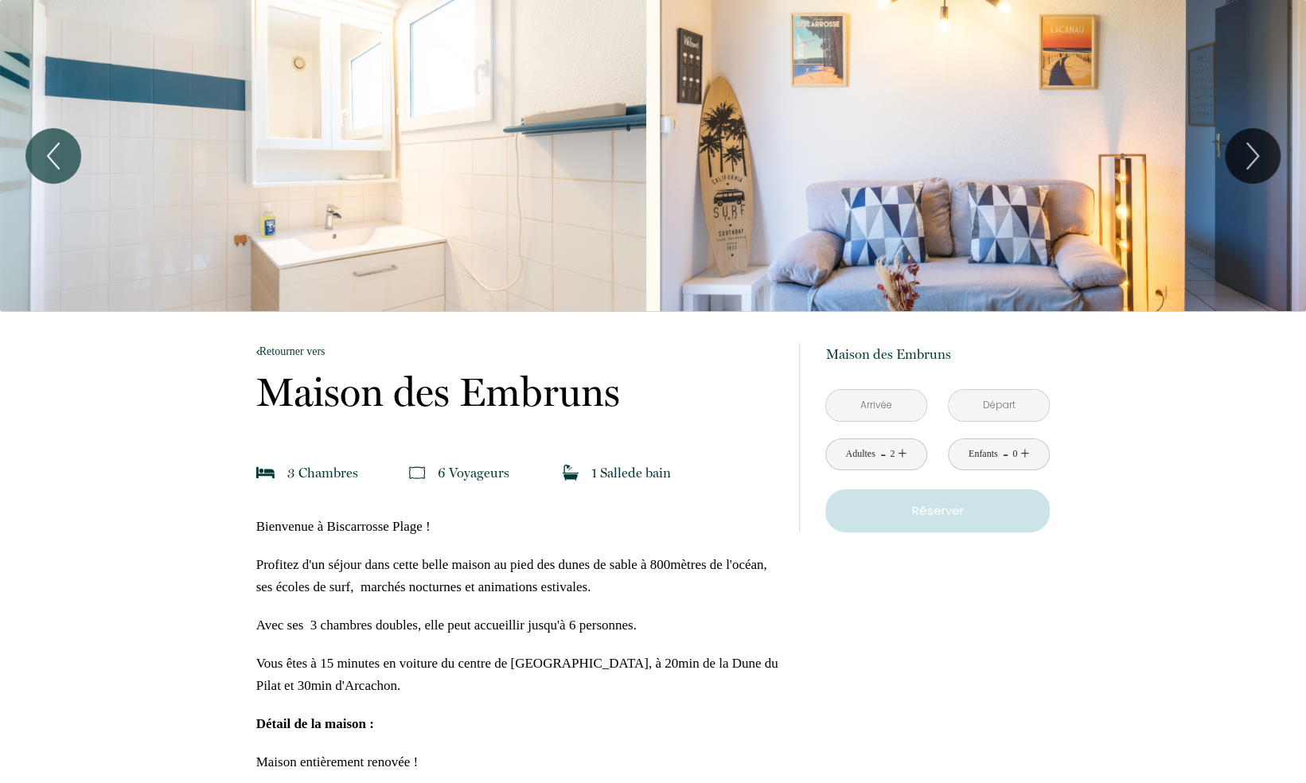
click at [1045, 150] on div "Slideshow" at bounding box center [983, 155] width 646 height 311
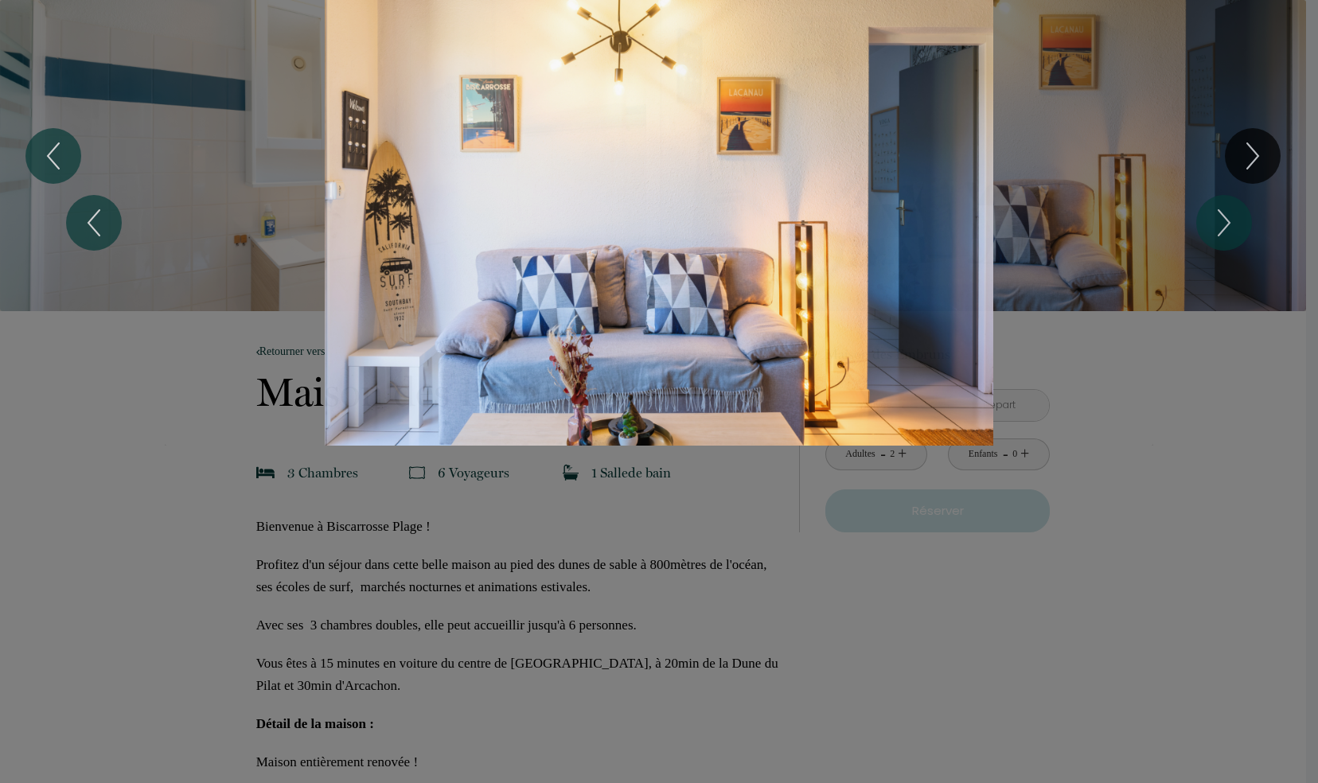
click at [1275, 137] on div "1 2 3 4 5 6 7 8 9 10 11 12 13 14 15 16 17 18 19 20" at bounding box center [659, 223] width 1318 height 446
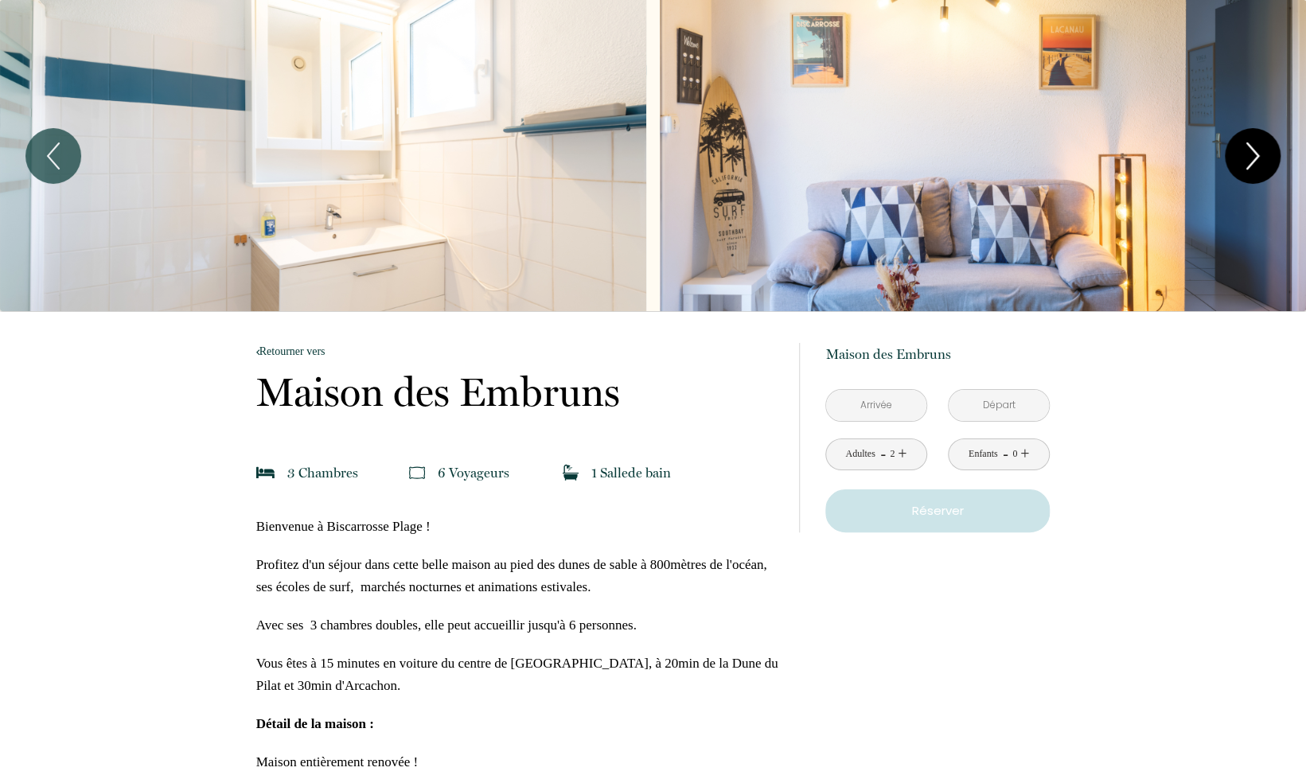
click at [1259, 154] on icon "Next" at bounding box center [1252, 156] width 33 height 48
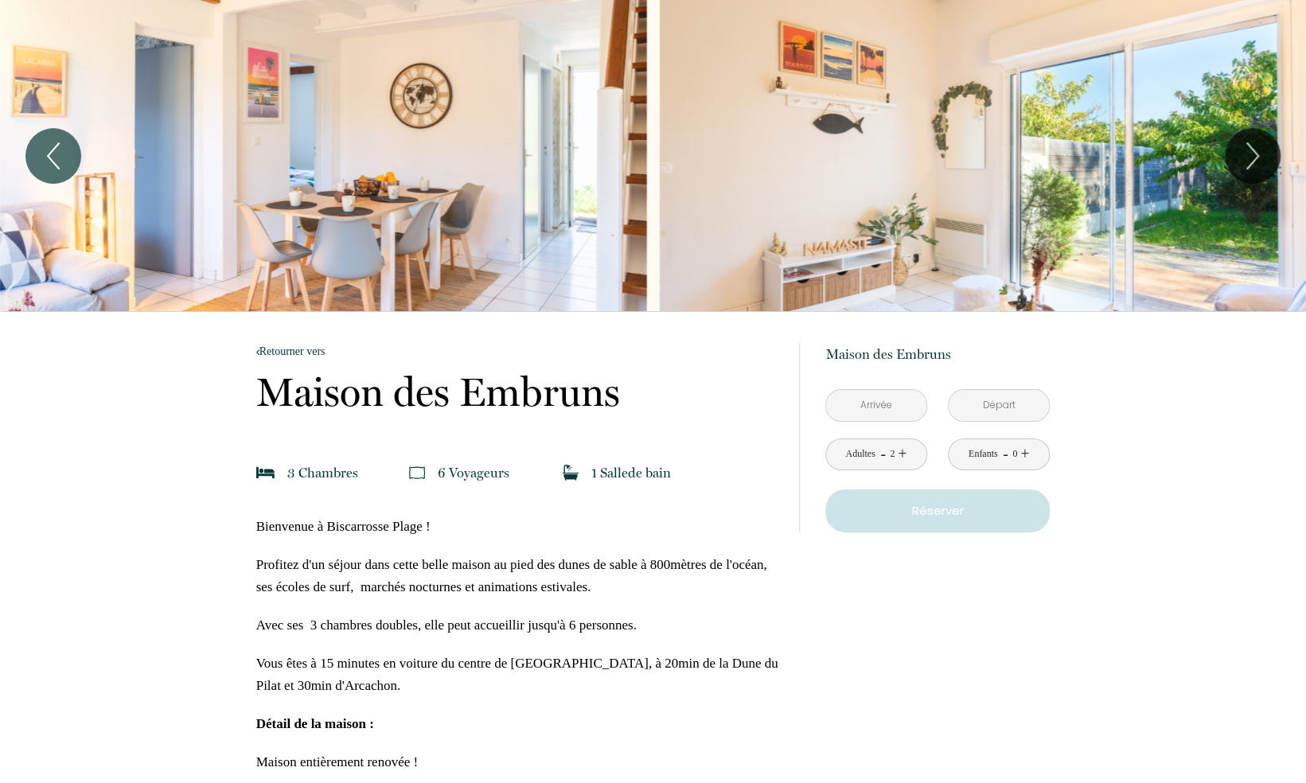
click at [1044, 158] on div "Slideshow" at bounding box center [983, 155] width 646 height 311
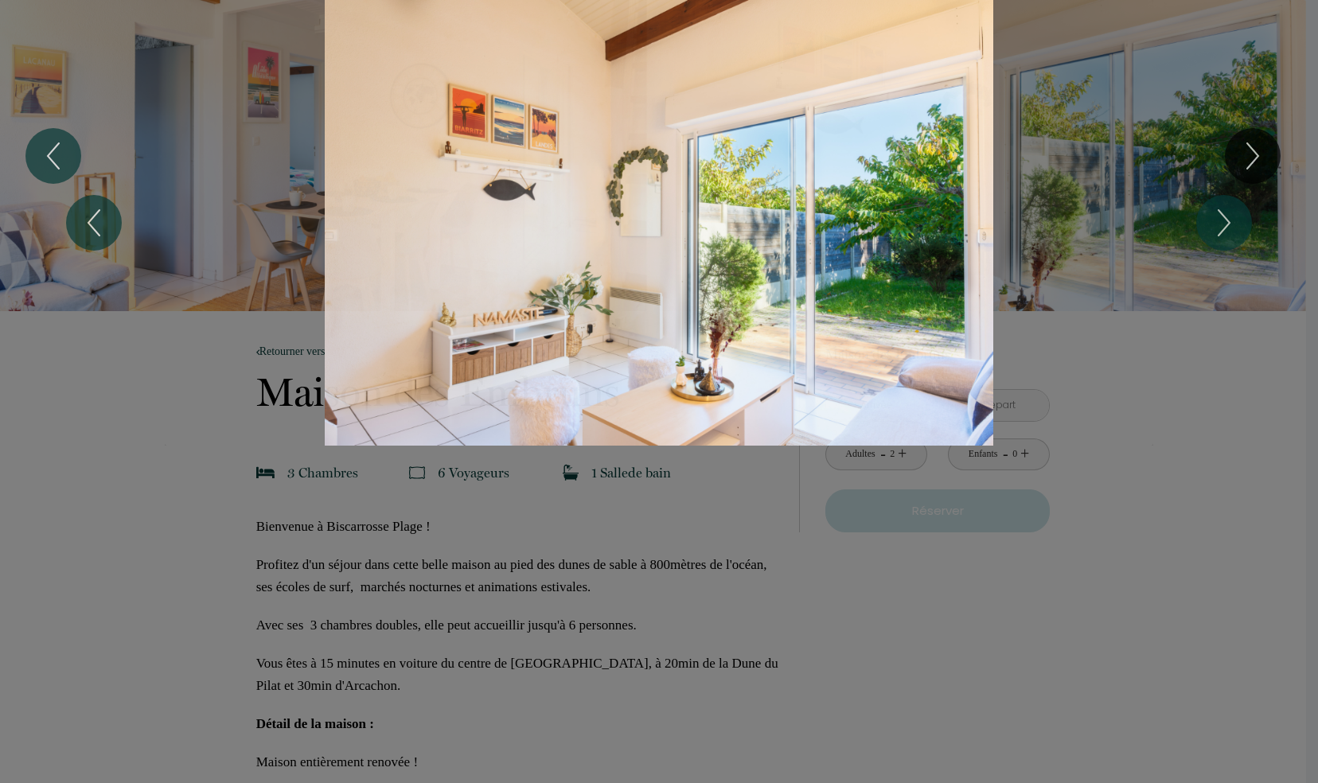
click at [1257, 167] on div "1 2 3 4 5 6 7 8 9 10 11 12 13 14 15 16 17 18 19 20" at bounding box center [659, 223] width 1318 height 446
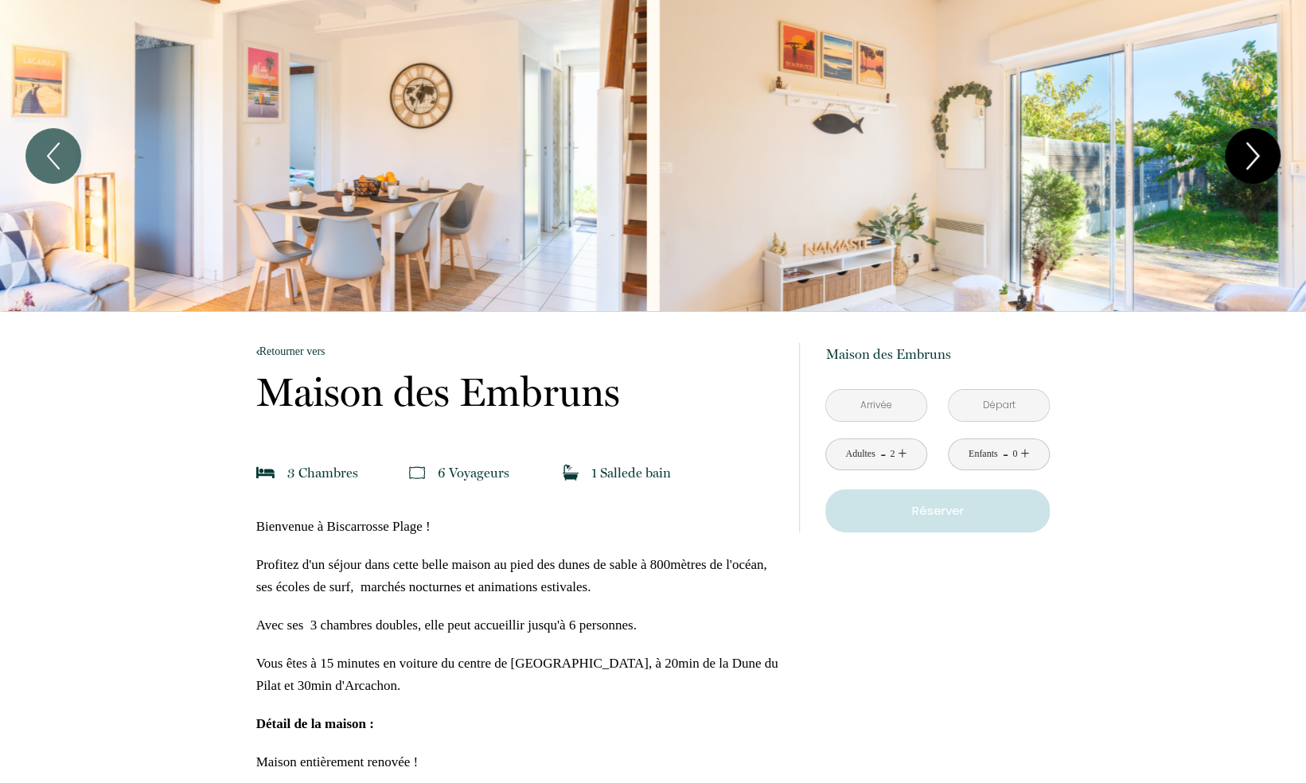
click at [1253, 148] on icon "Next" at bounding box center [1252, 156] width 33 height 48
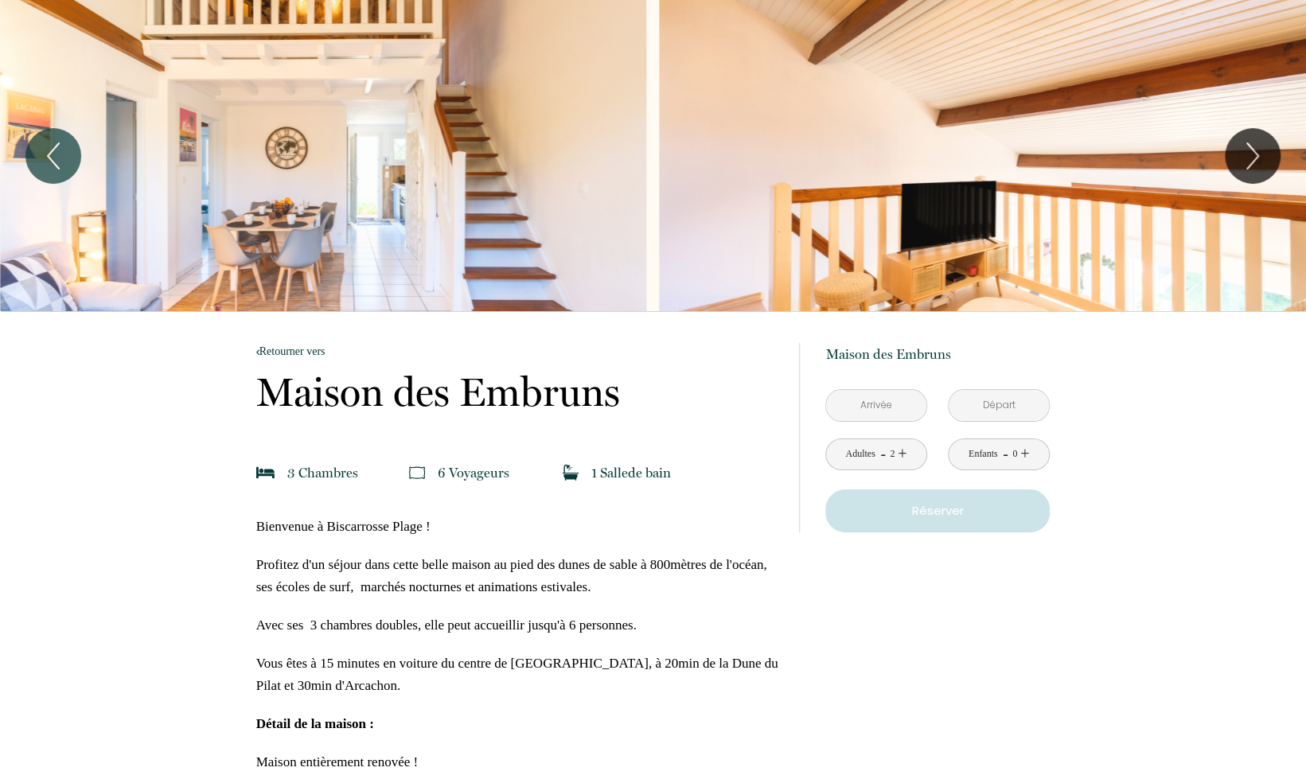
click at [514, 204] on div "Slideshow" at bounding box center [323, 155] width 646 height 311
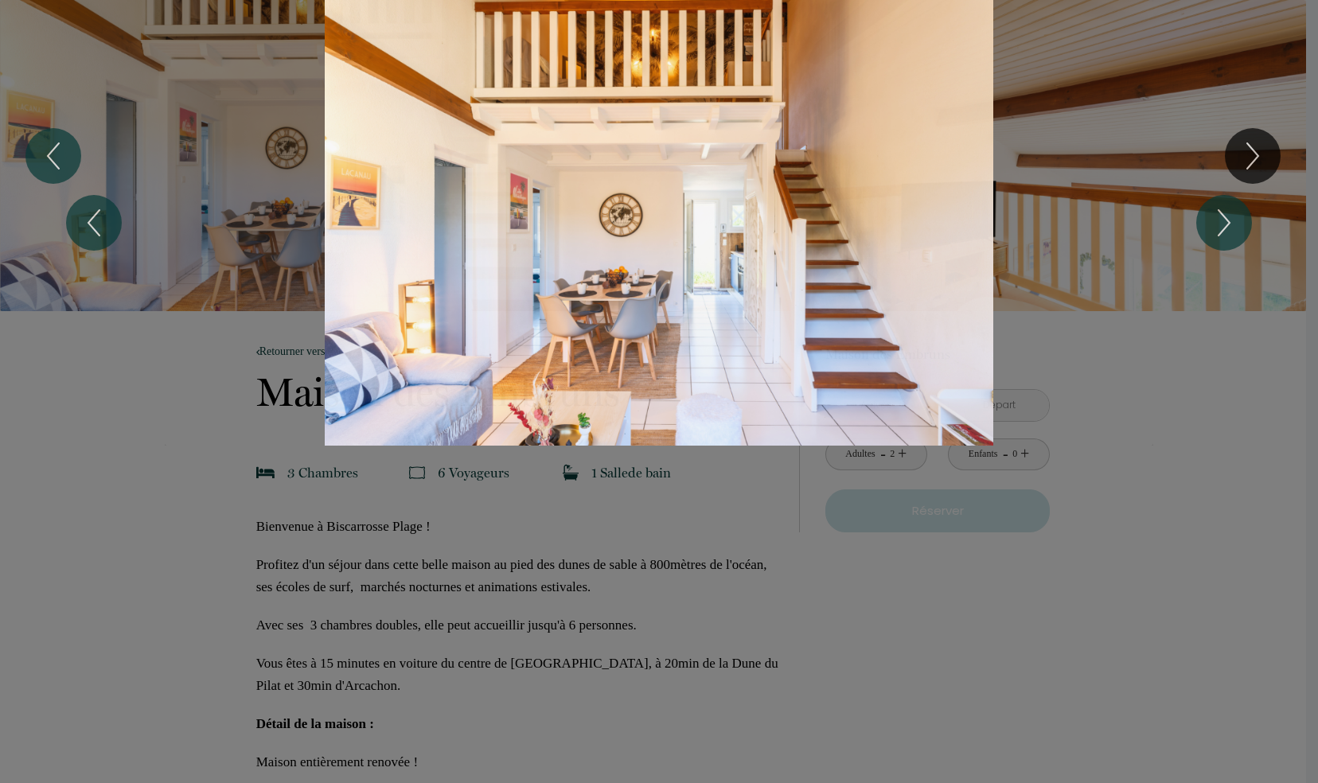
click at [1262, 146] on div "1 2 3 4 5 6 7 8 9 10 11 12 13 14 15 16 17 18 19 20" at bounding box center [659, 223] width 1318 height 446
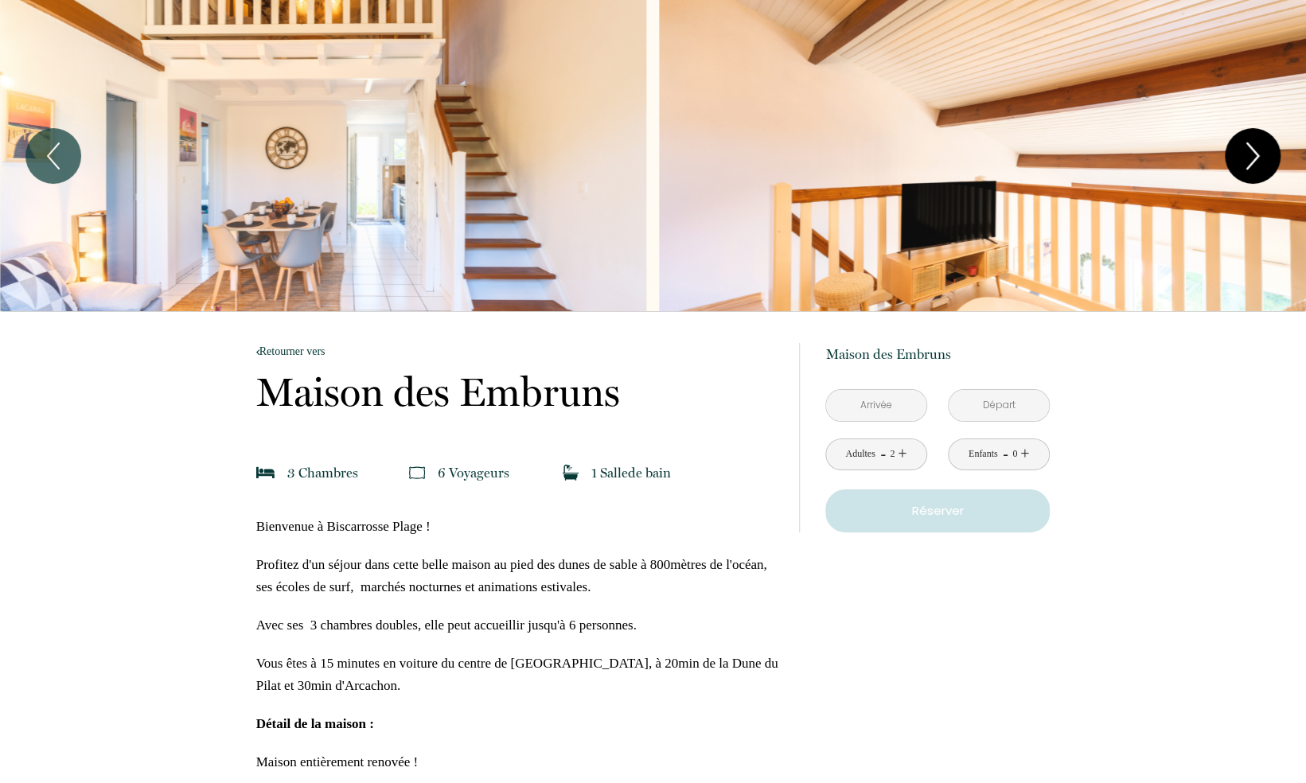
click at [1257, 161] on icon "Next" at bounding box center [1252, 156] width 33 height 48
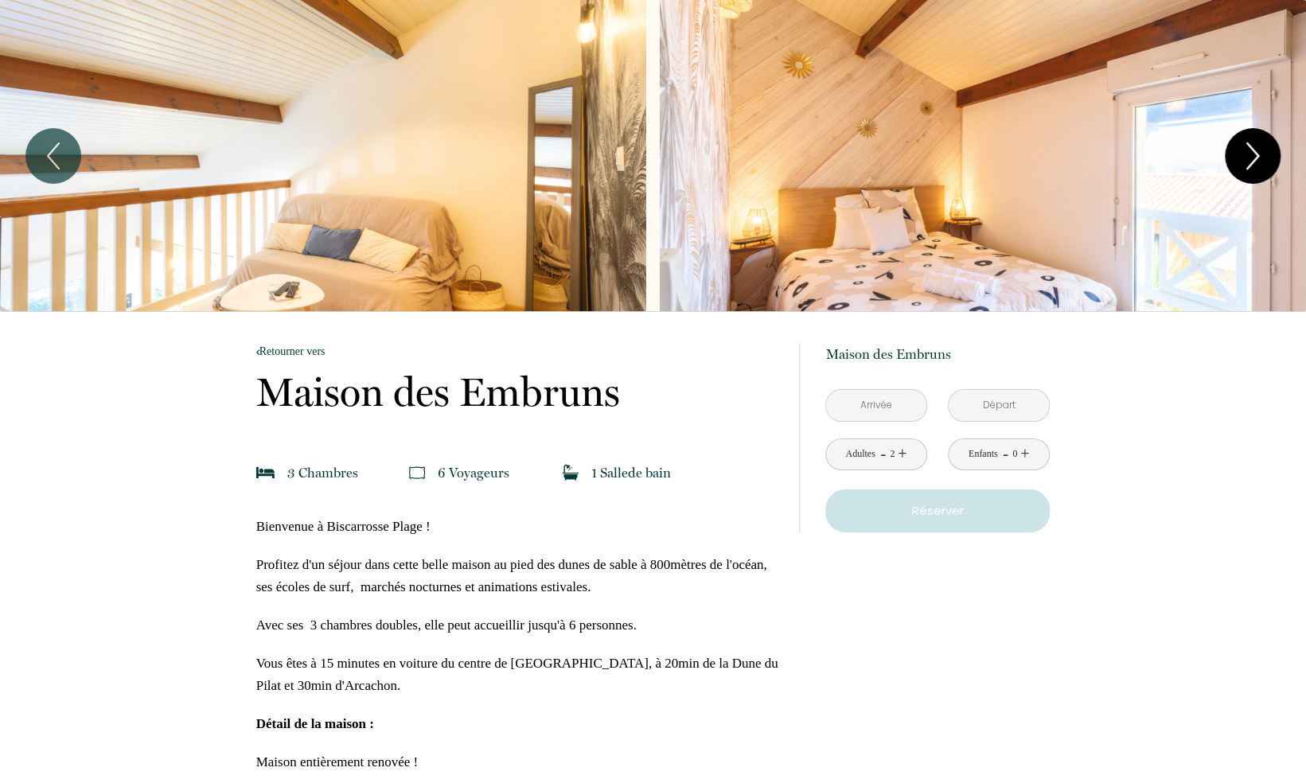
click at [1257, 161] on icon "Next" at bounding box center [1252, 156] width 33 height 48
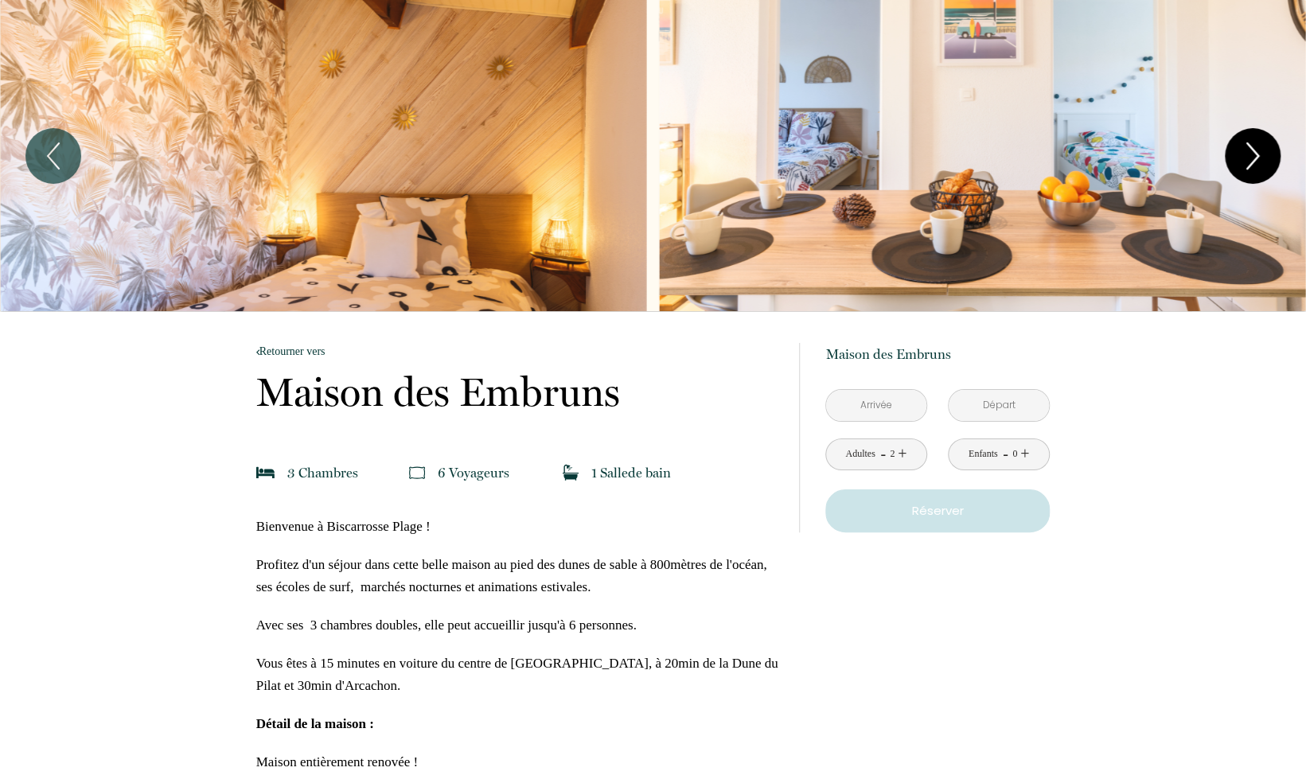
click at [1257, 161] on icon "Next" at bounding box center [1252, 156] width 33 height 48
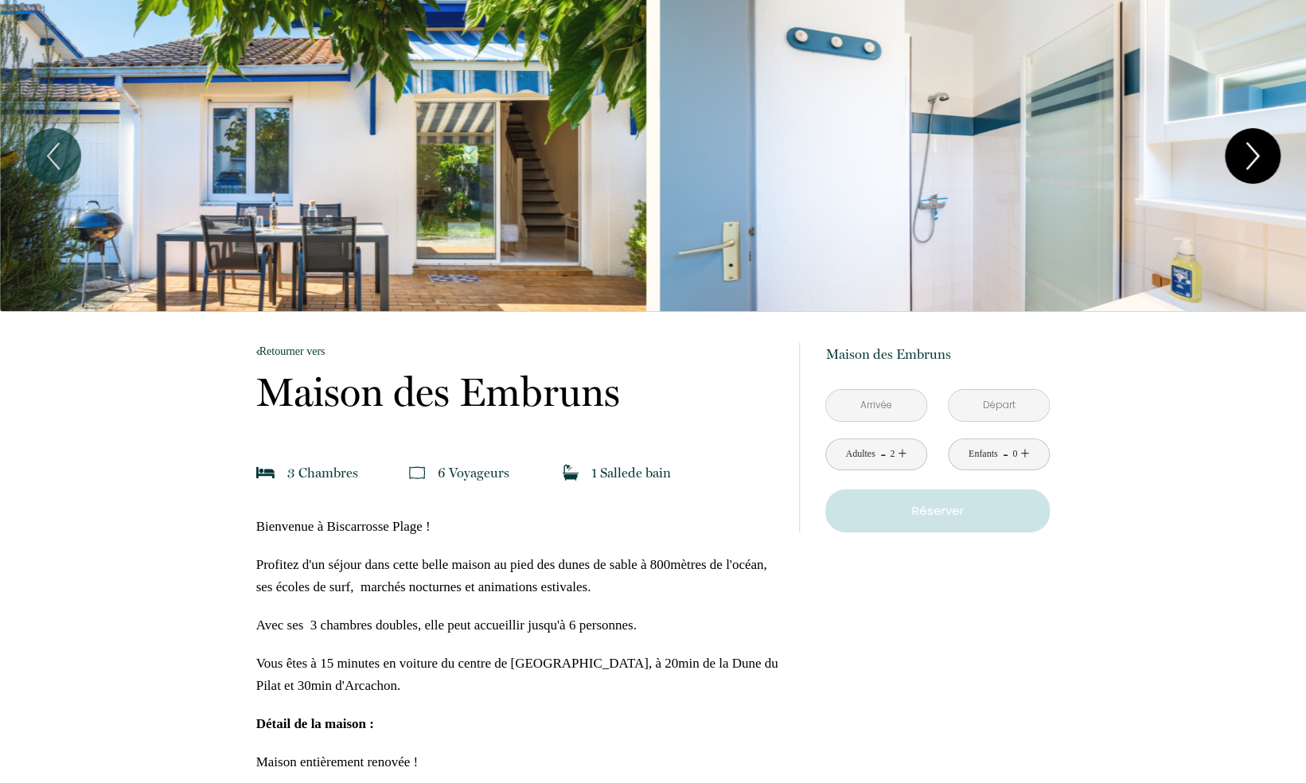
click at [1265, 140] on icon "Next" at bounding box center [1252, 156] width 33 height 48
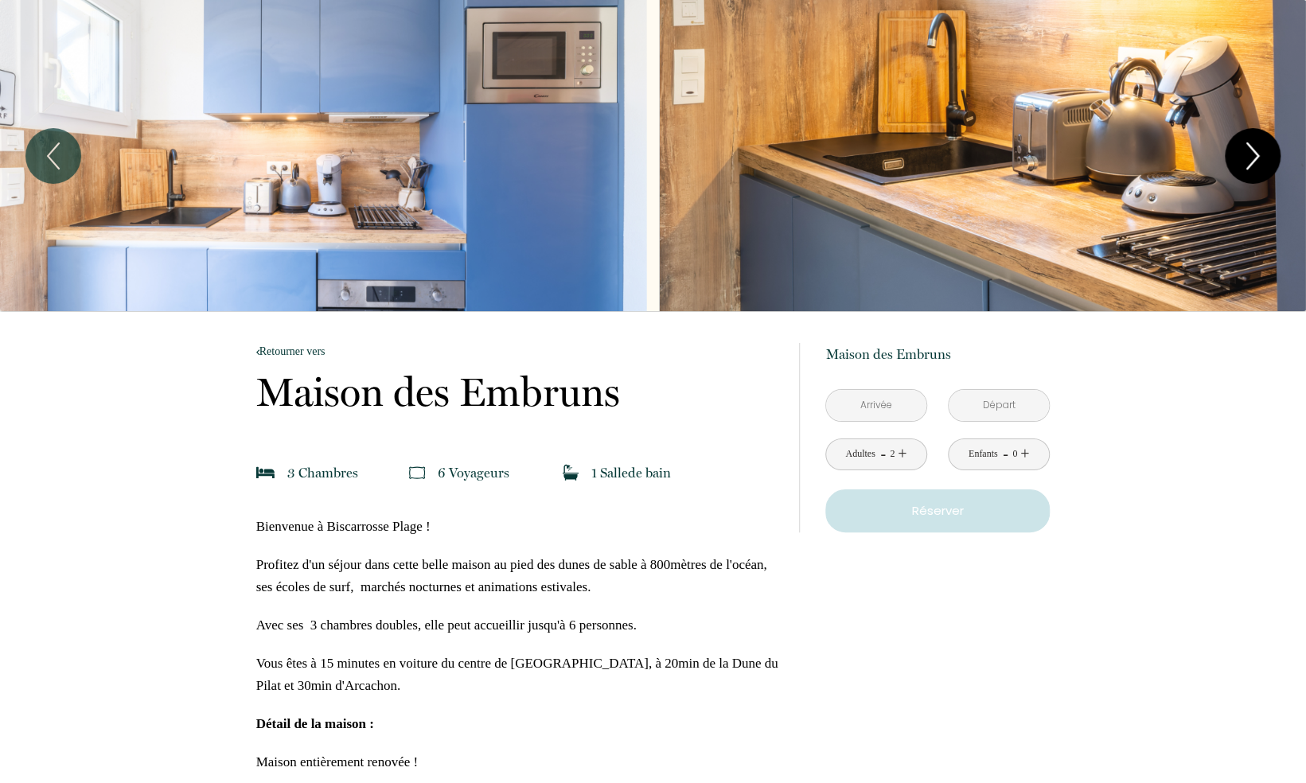
click at [1263, 142] on icon "Next" at bounding box center [1252, 156] width 33 height 48
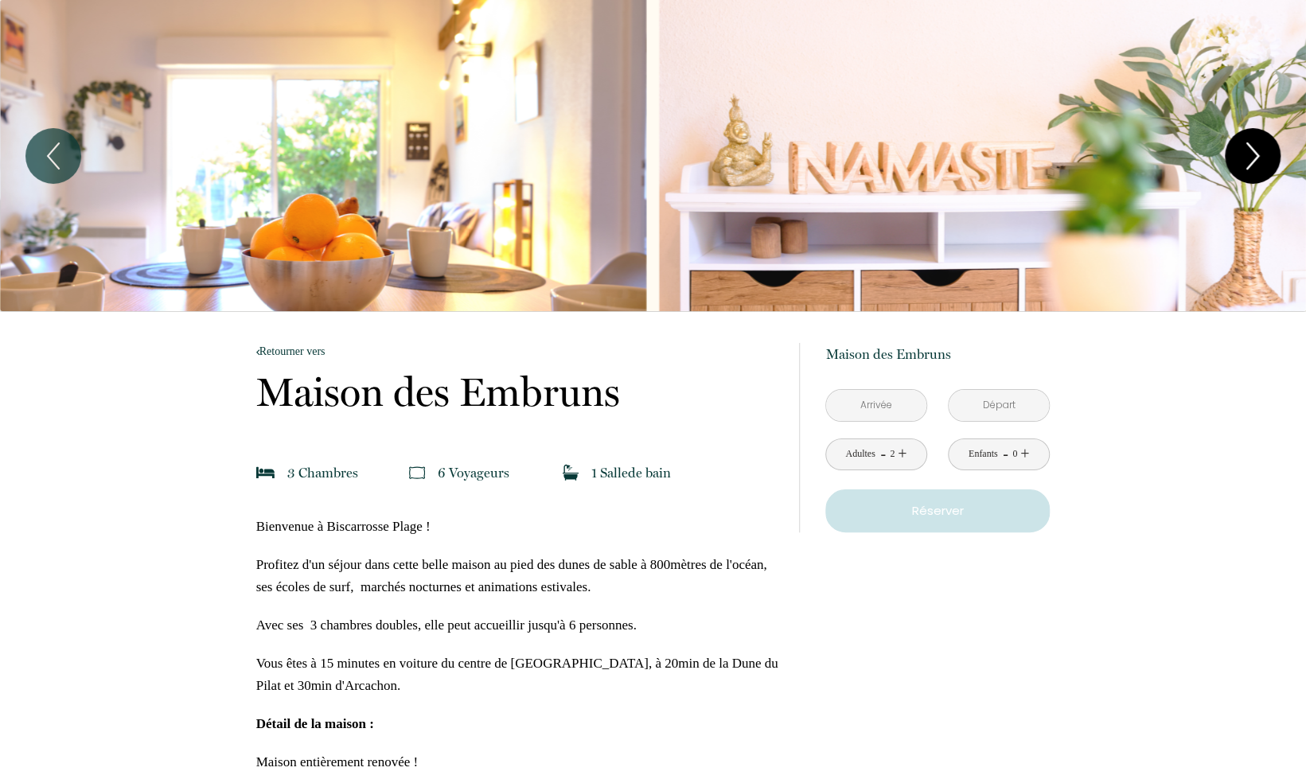
click at [1261, 142] on icon "Next" at bounding box center [1252, 156] width 33 height 48
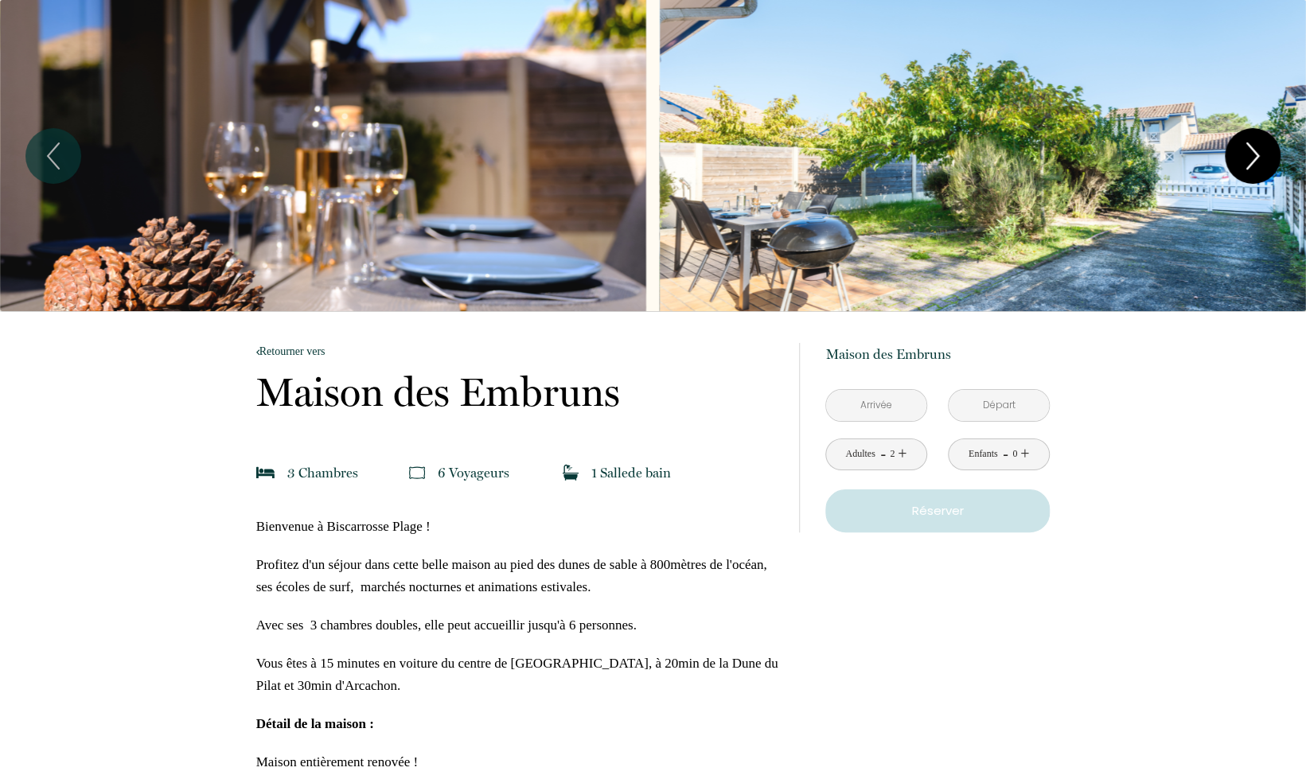
click at [1245, 159] on icon "Next" at bounding box center [1252, 156] width 33 height 48
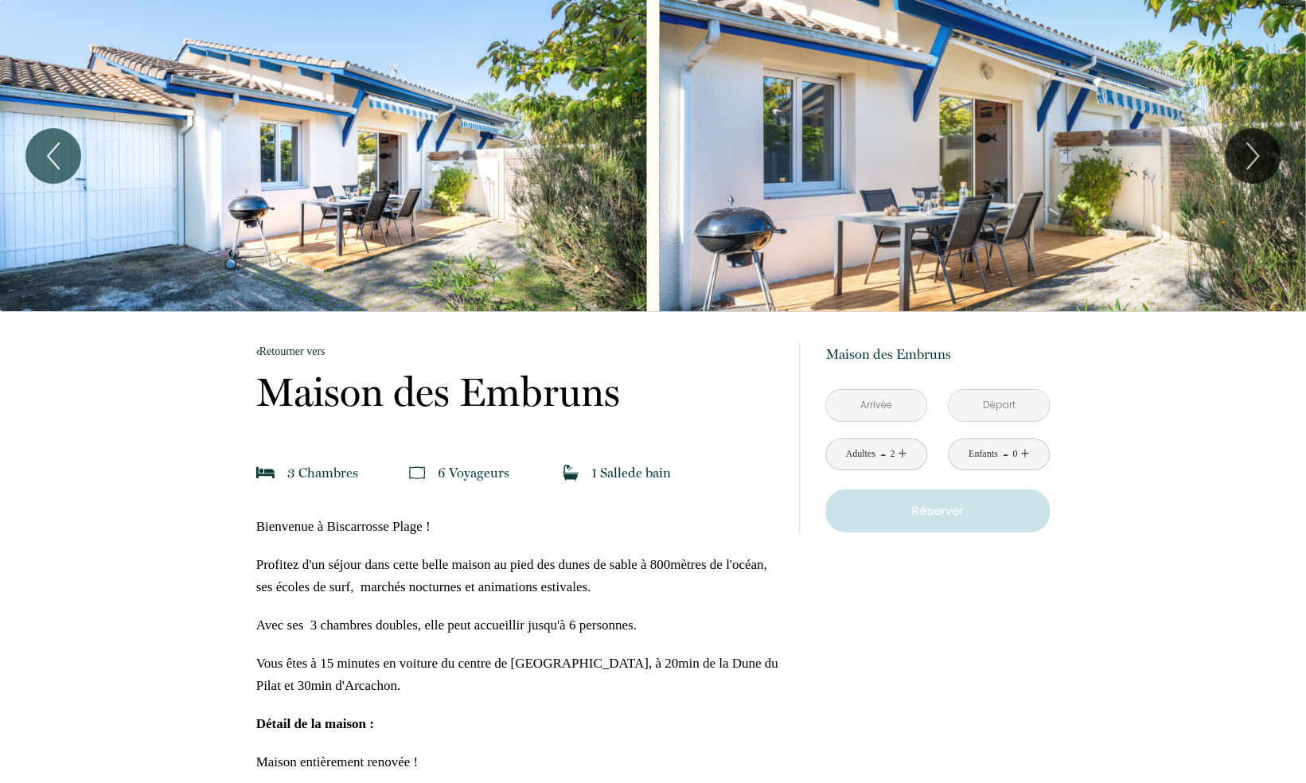
click at [872, 411] on input "text" at bounding box center [876, 405] width 100 height 31
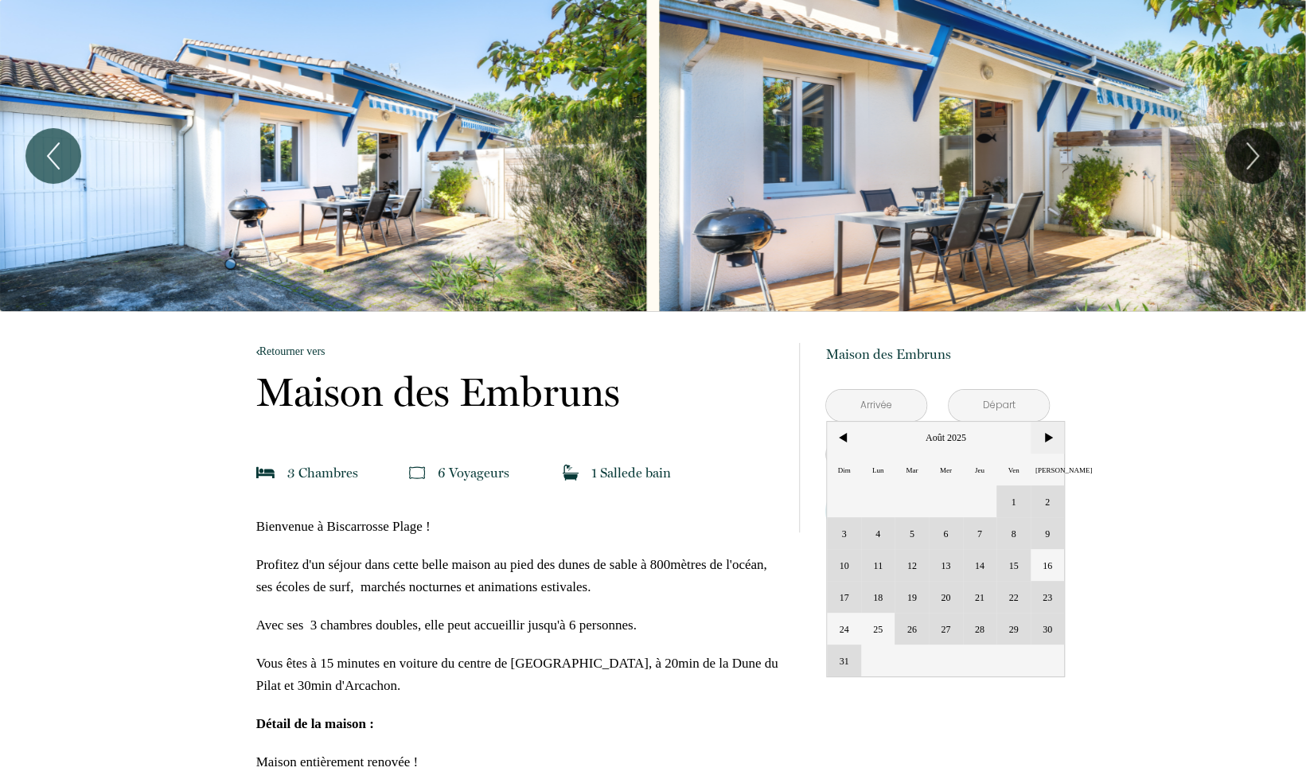
click at [1038, 436] on span ">" at bounding box center [1048, 438] width 34 height 32
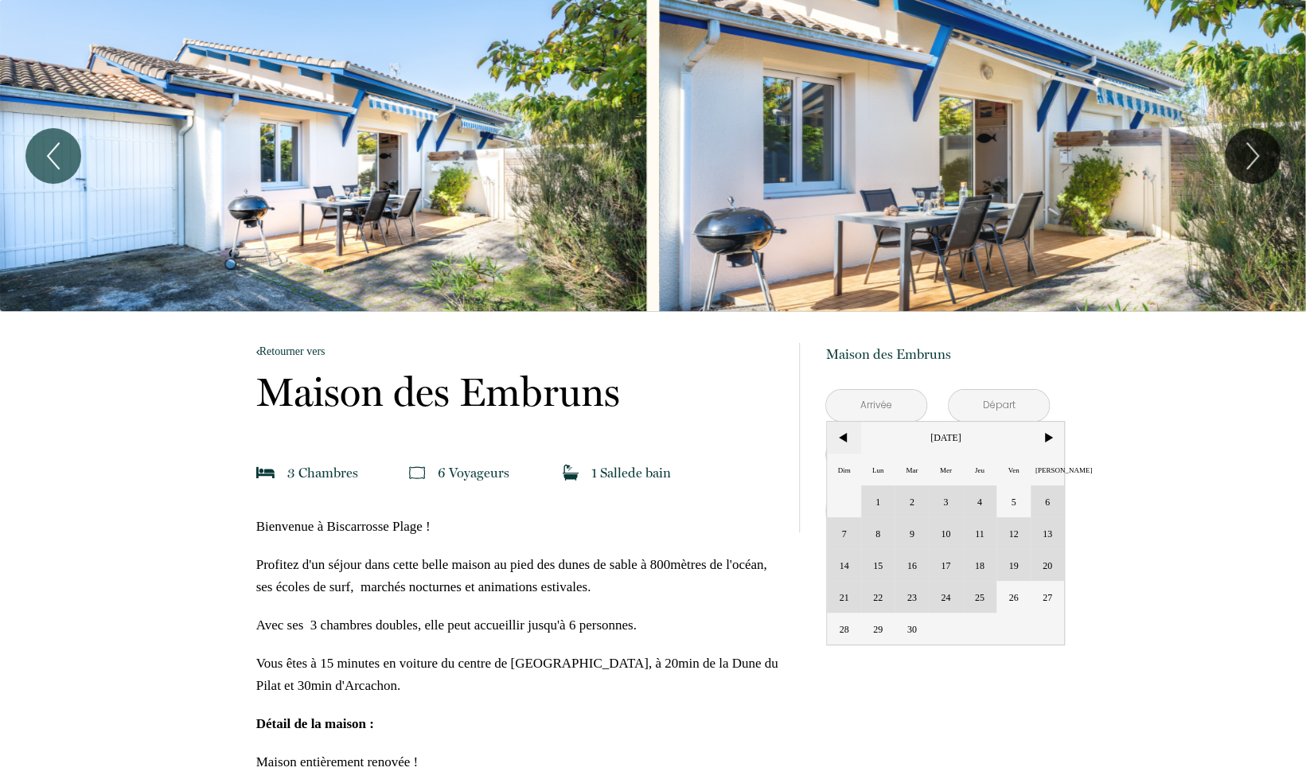
click at [845, 439] on span "<" at bounding box center [844, 438] width 34 height 32
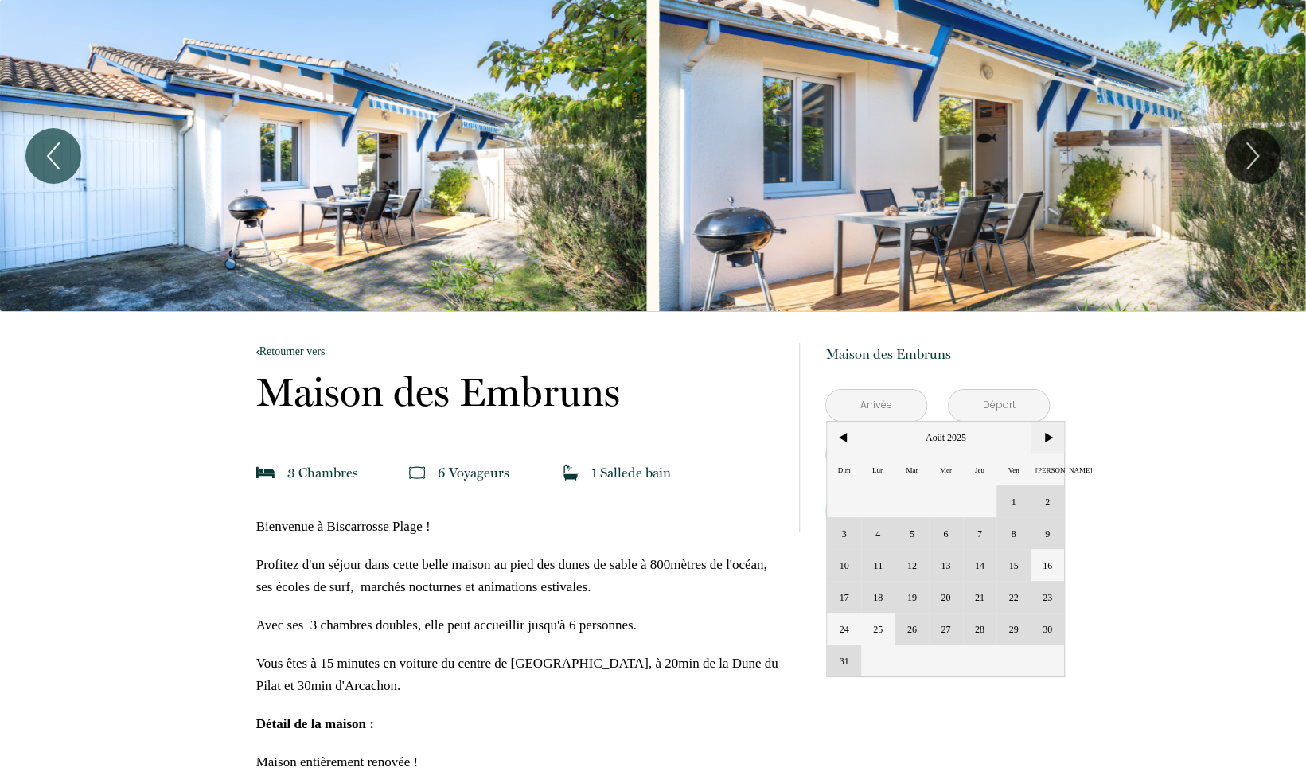
click at [1048, 437] on span ">" at bounding box center [1048, 438] width 34 height 32
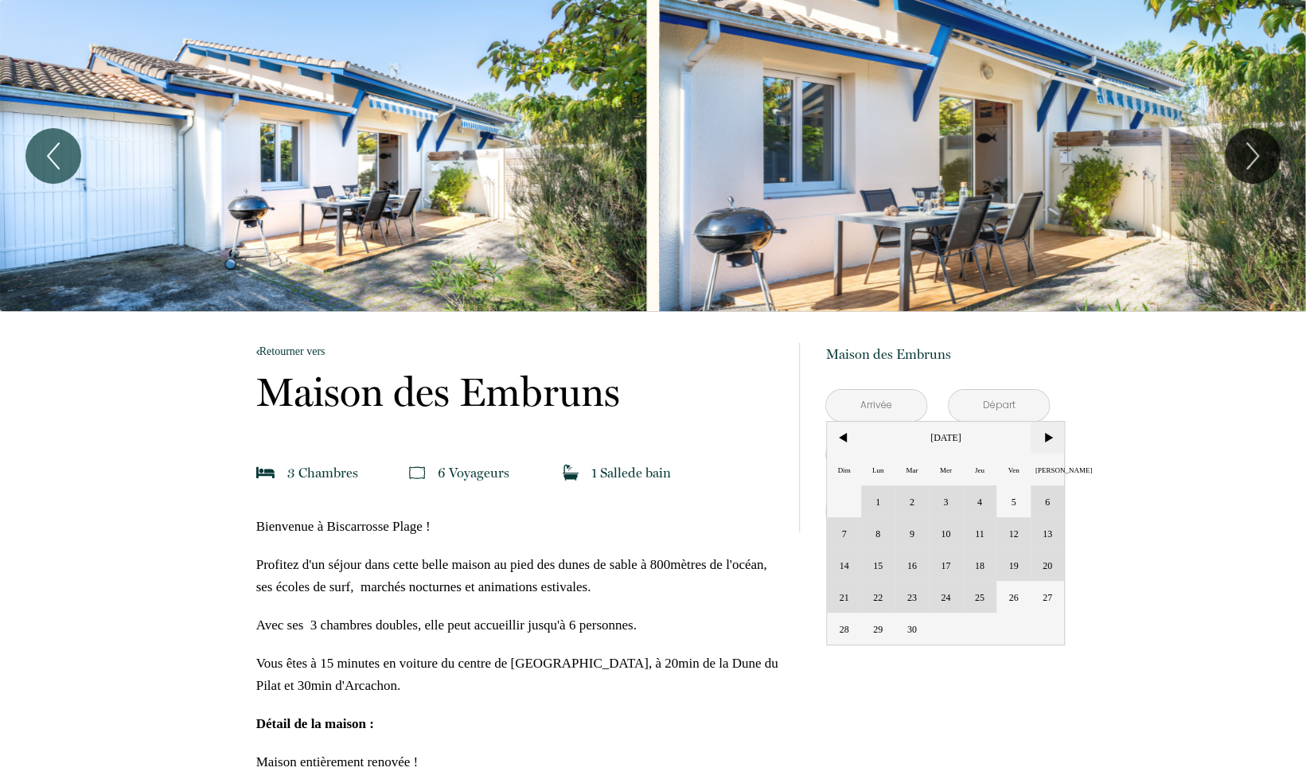
click at [1046, 441] on span ">" at bounding box center [1048, 438] width 34 height 32
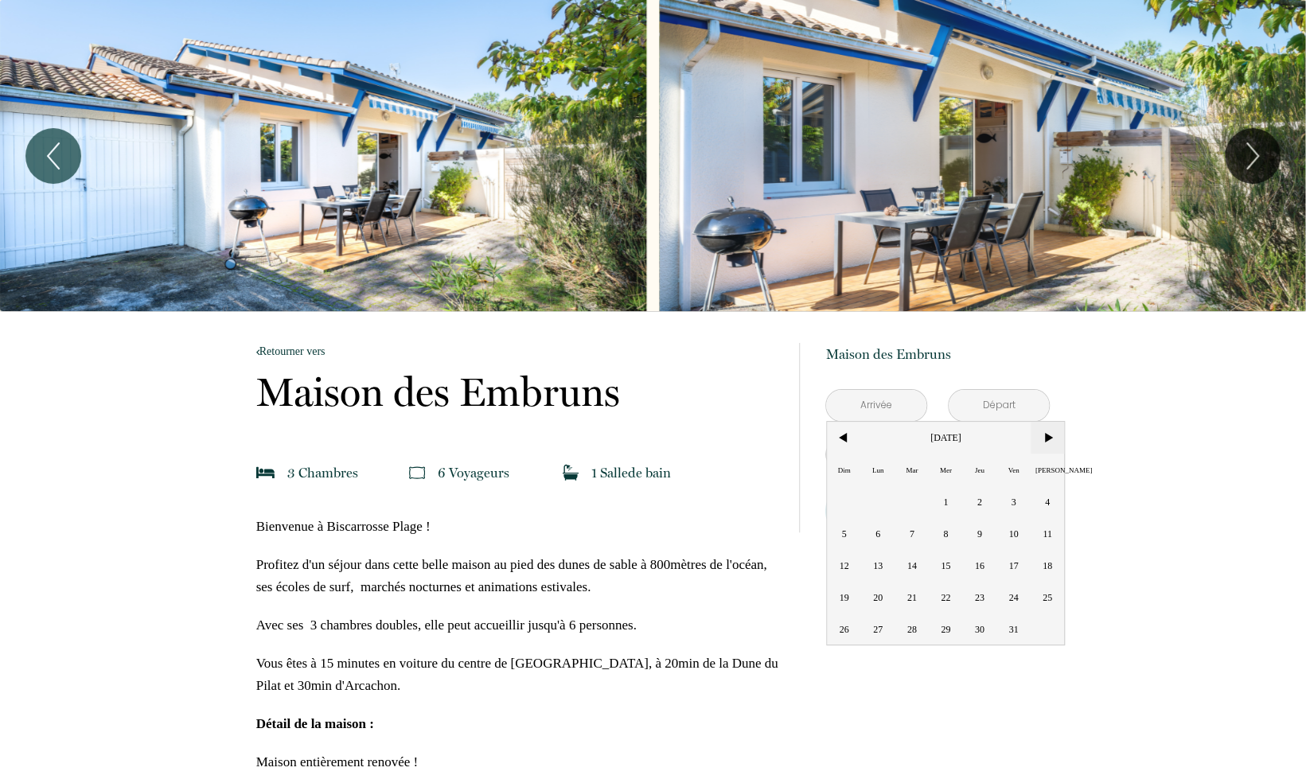
click at [1046, 441] on span ">" at bounding box center [1048, 438] width 34 height 32
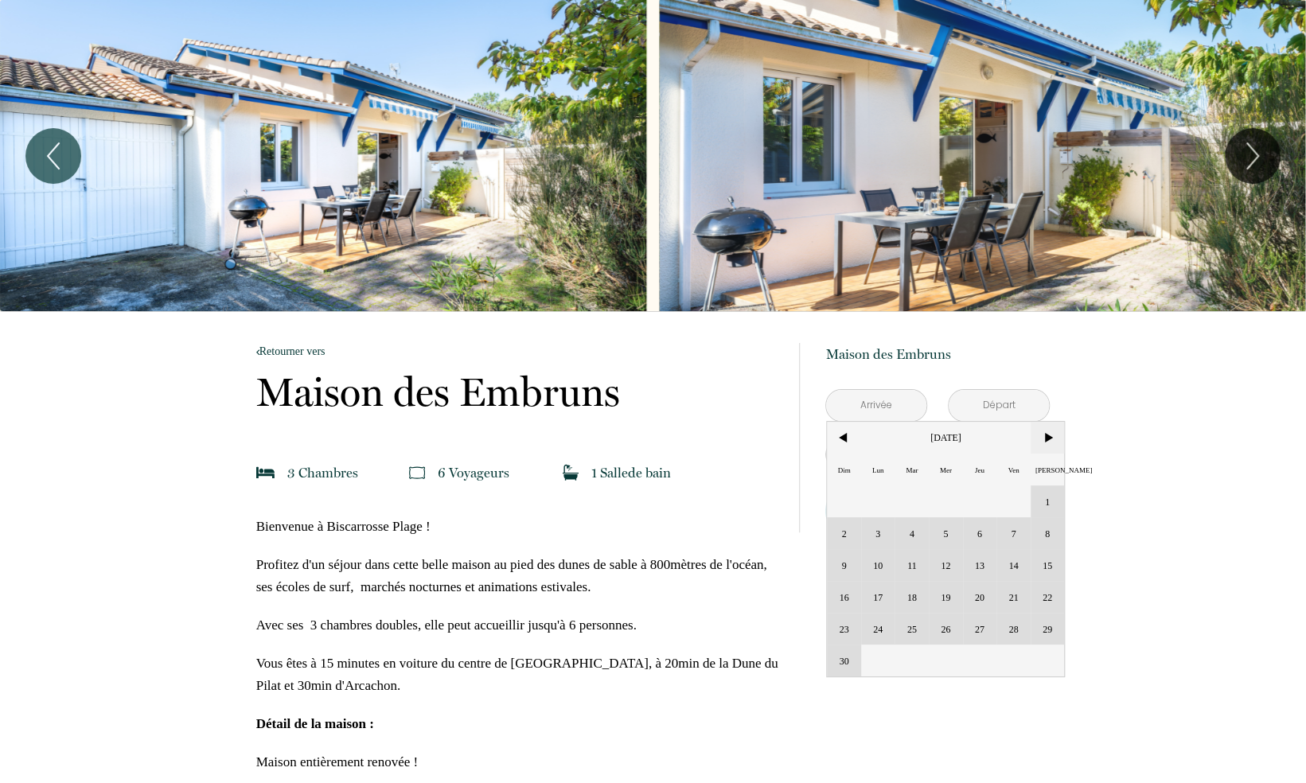
click at [1046, 441] on span ">" at bounding box center [1048, 438] width 34 height 32
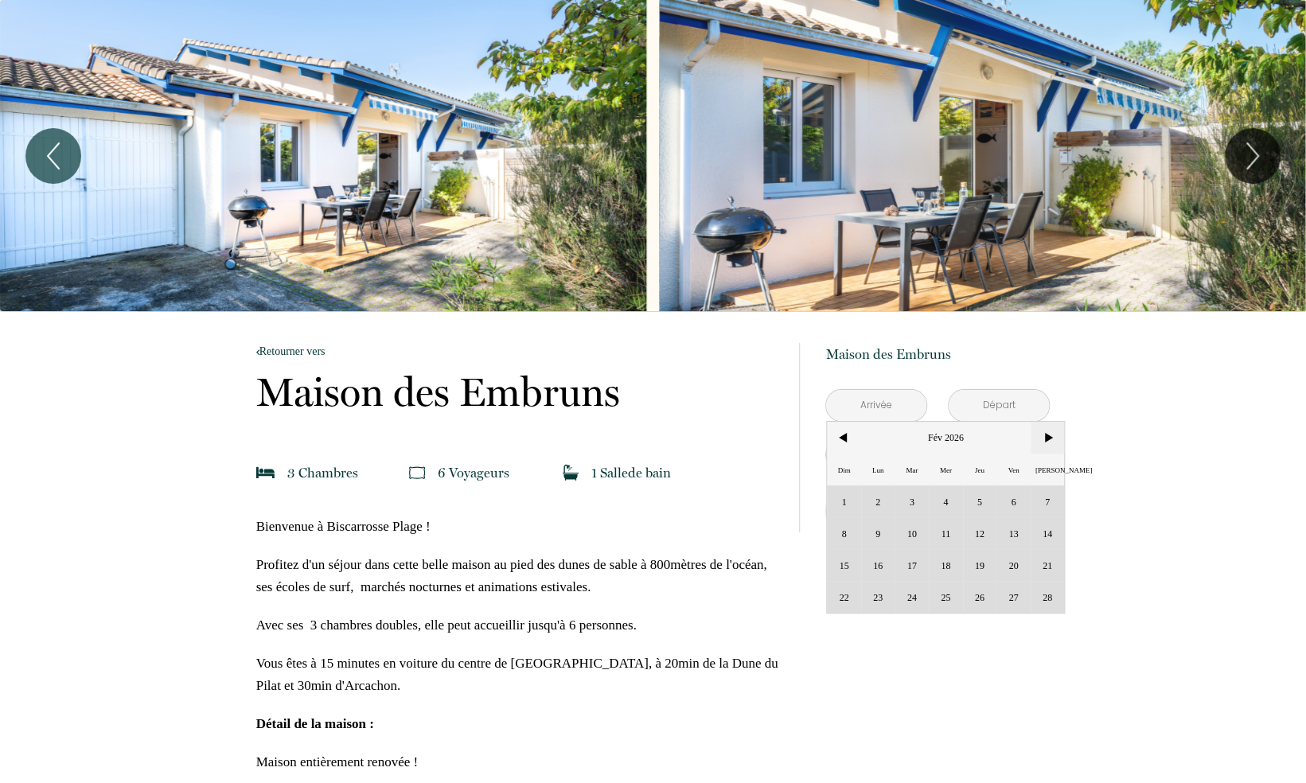
click at [1046, 441] on span ">" at bounding box center [1048, 438] width 34 height 32
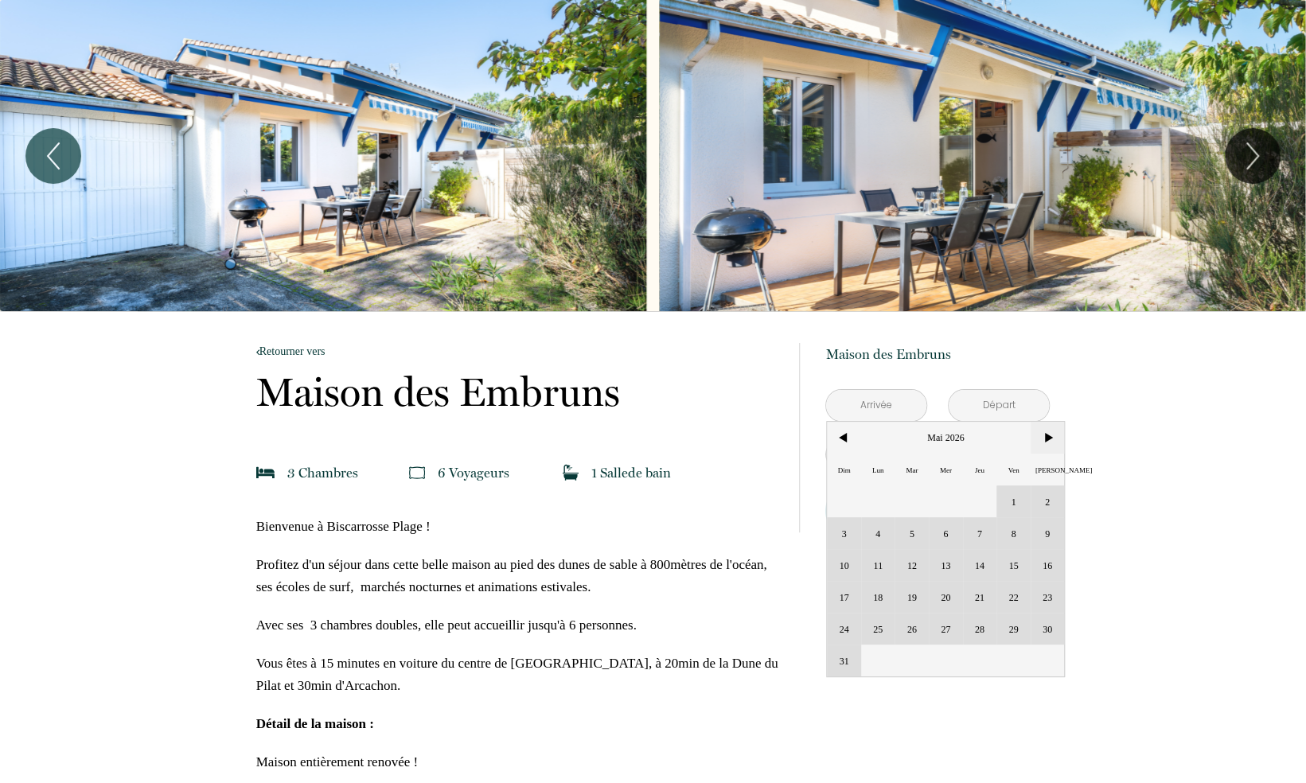
click at [1046, 441] on span ">" at bounding box center [1048, 438] width 34 height 32
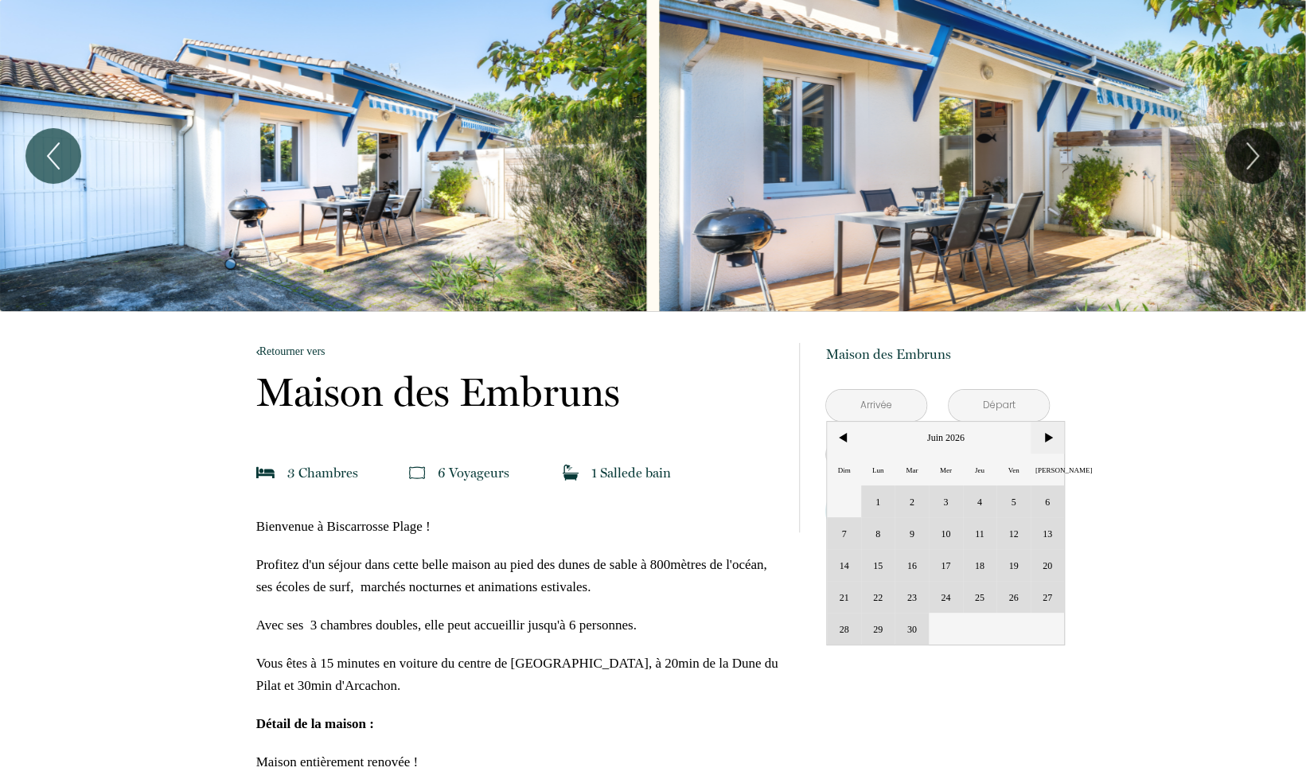
click at [1046, 441] on span ">" at bounding box center [1048, 438] width 34 height 32
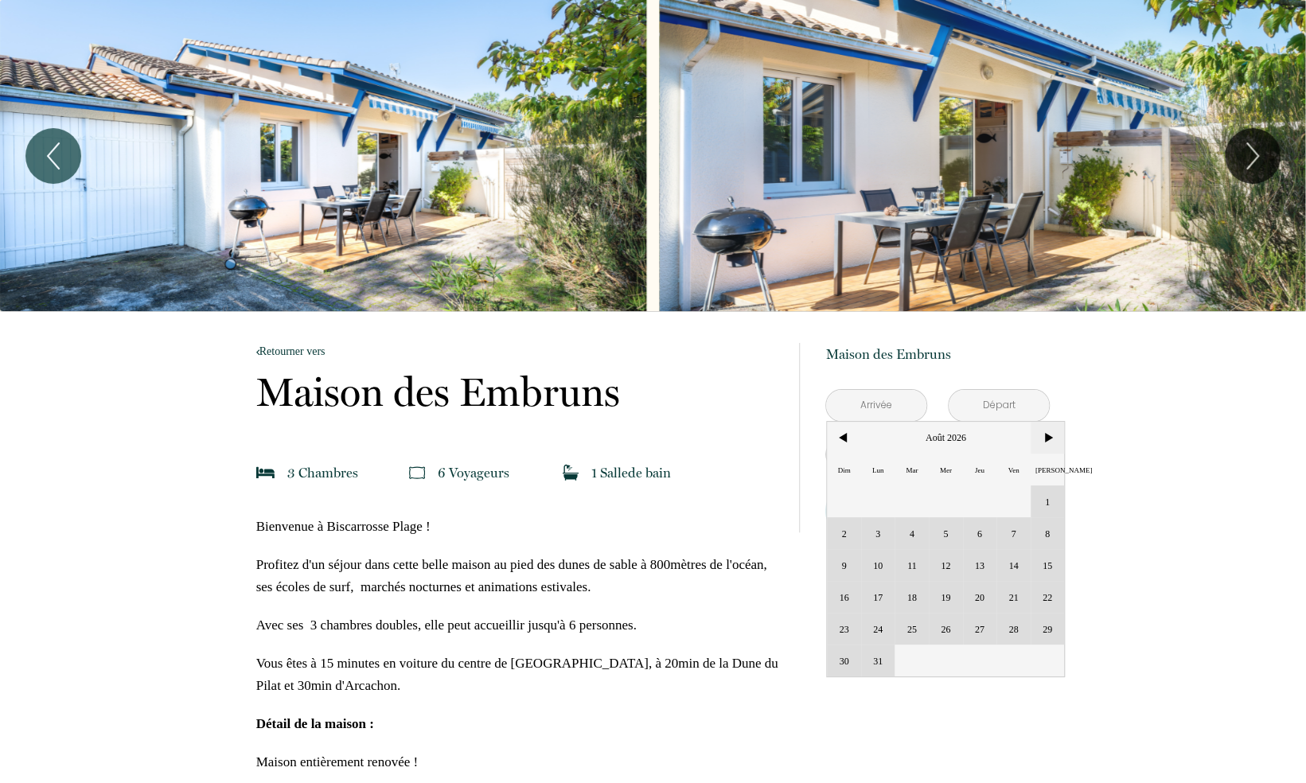
click at [1046, 441] on span ">" at bounding box center [1048, 438] width 34 height 32
click at [906, 498] on div "Dim Lun Mar Mer Jeu Ven Sam 1 2 3 4 5 6 7 8 9 10 11 12 13 14 15 16 17 18 19 20 …" at bounding box center [945, 533] width 237 height 223
click at [856, 430] on span "<" at bounding box center [844, 438] width 34 height 32
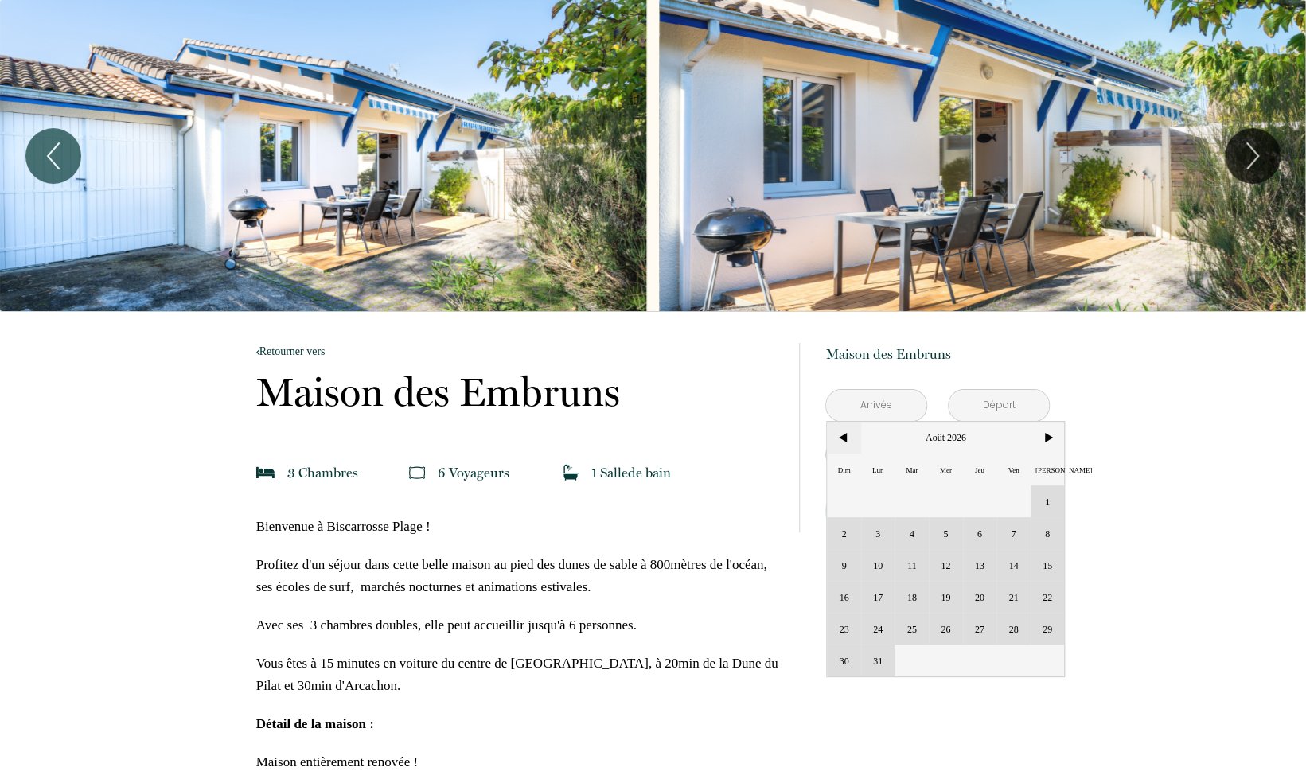
click at [856, 430] on span "<" at bounding box center [844, 438] width 34 height 32
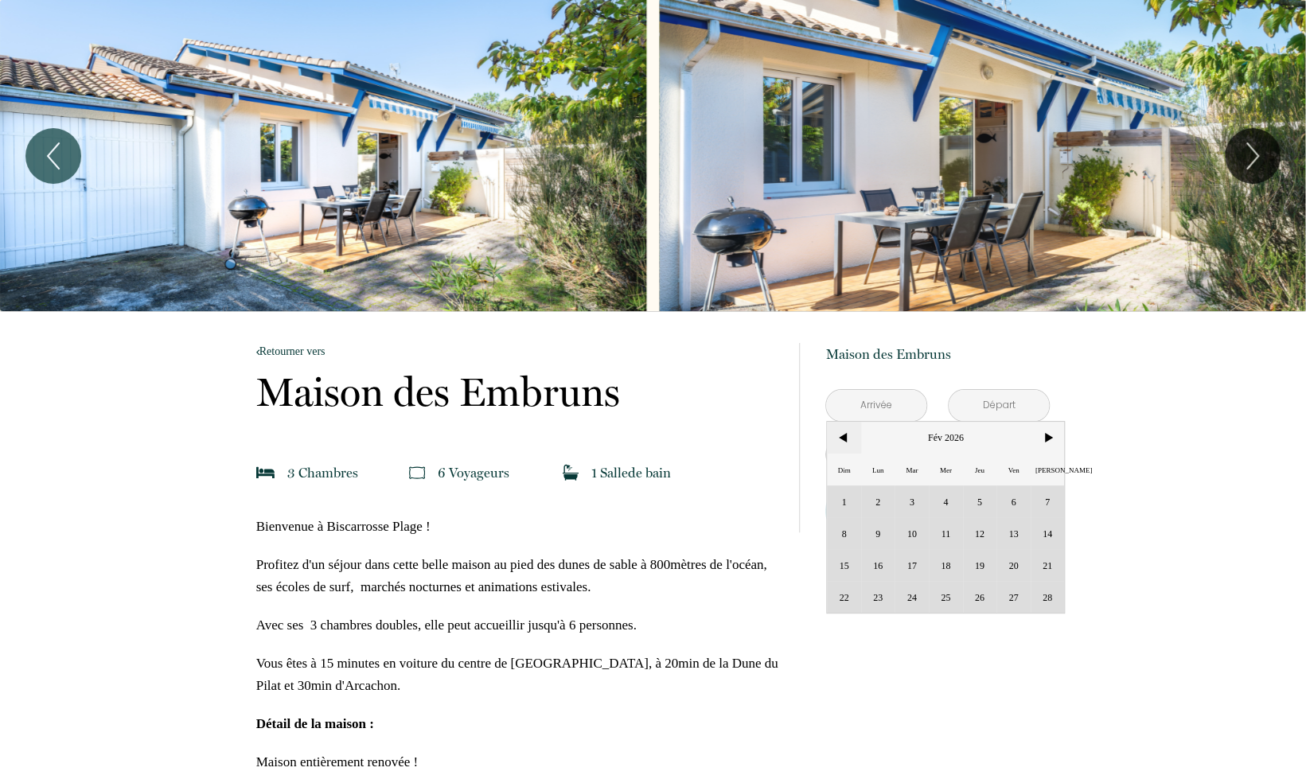
click at [856, 430] on span "<" at bounding box center [844, 438] width 34 height 32
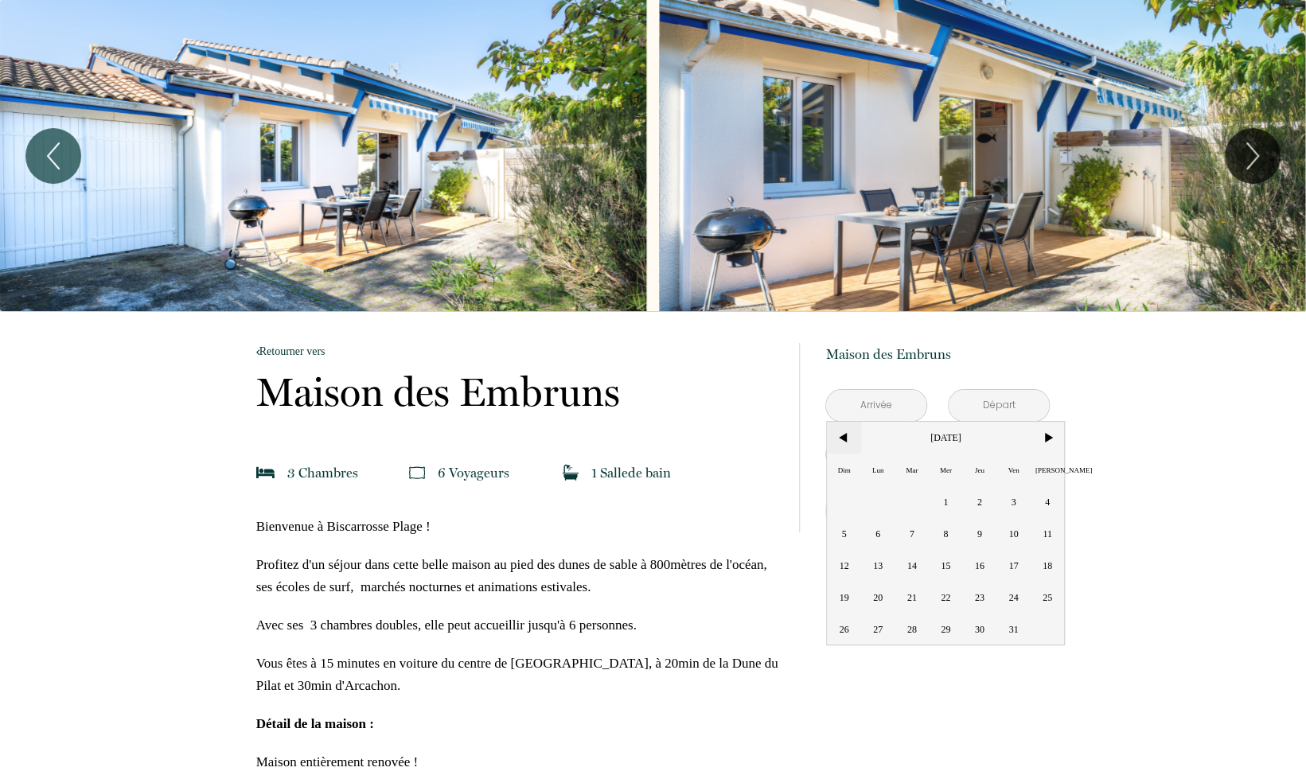
click at [856, 430] on span "<" at bounding box center [844, 438] width 34 height 32
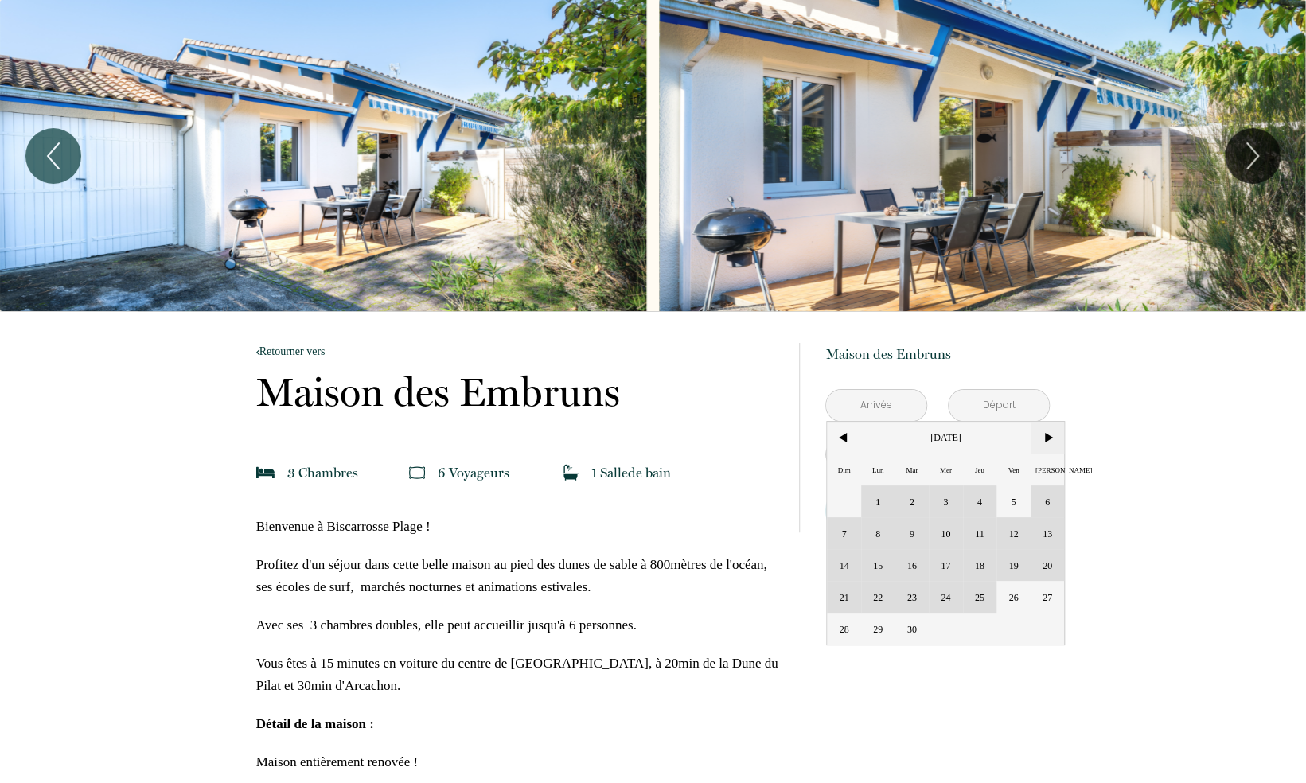
click at [1037, 422] on span ">" at bounding box center [1048, 438] width 34 height 32
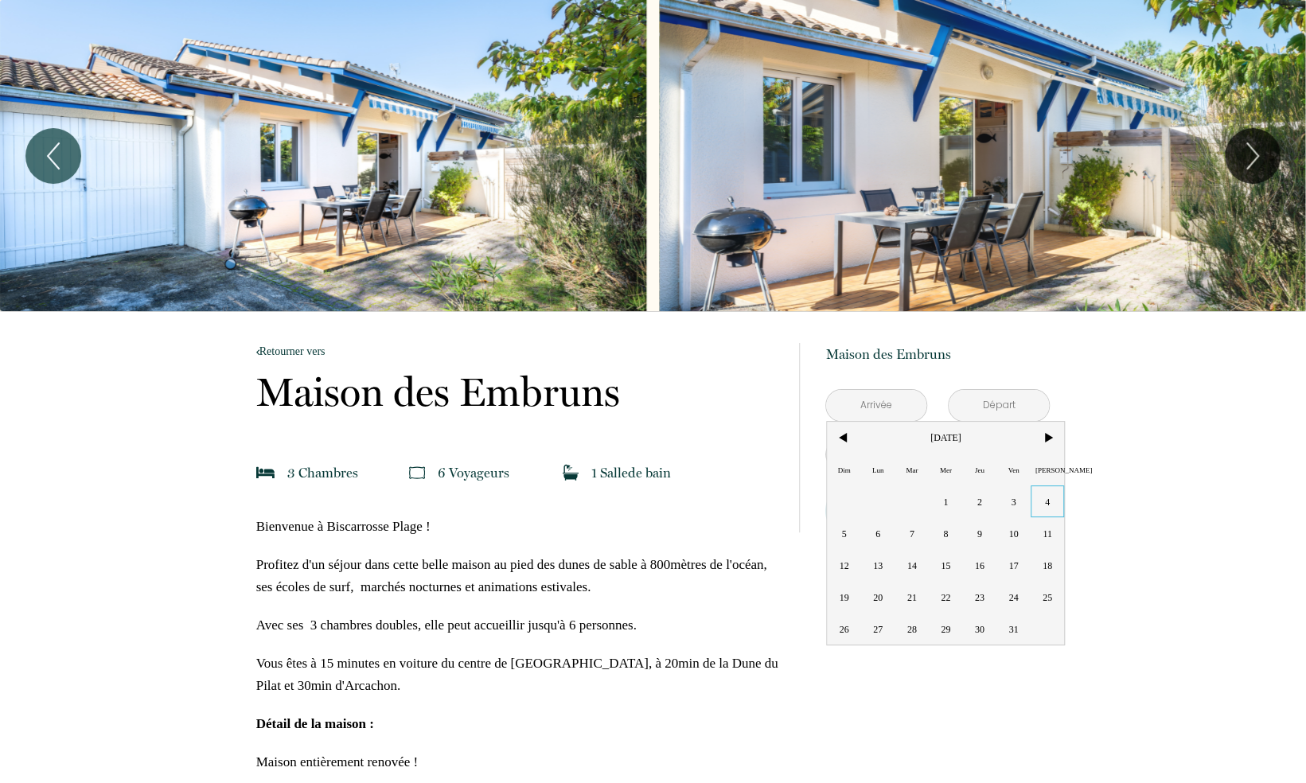
click at [1048, 498] on span "4" at bounding box center [1048, 502] width 34 height 32
click at [1049, 530] on div "Réserver" at bounding box center [937, 511] width 224 height 43
type input "[DATE]"
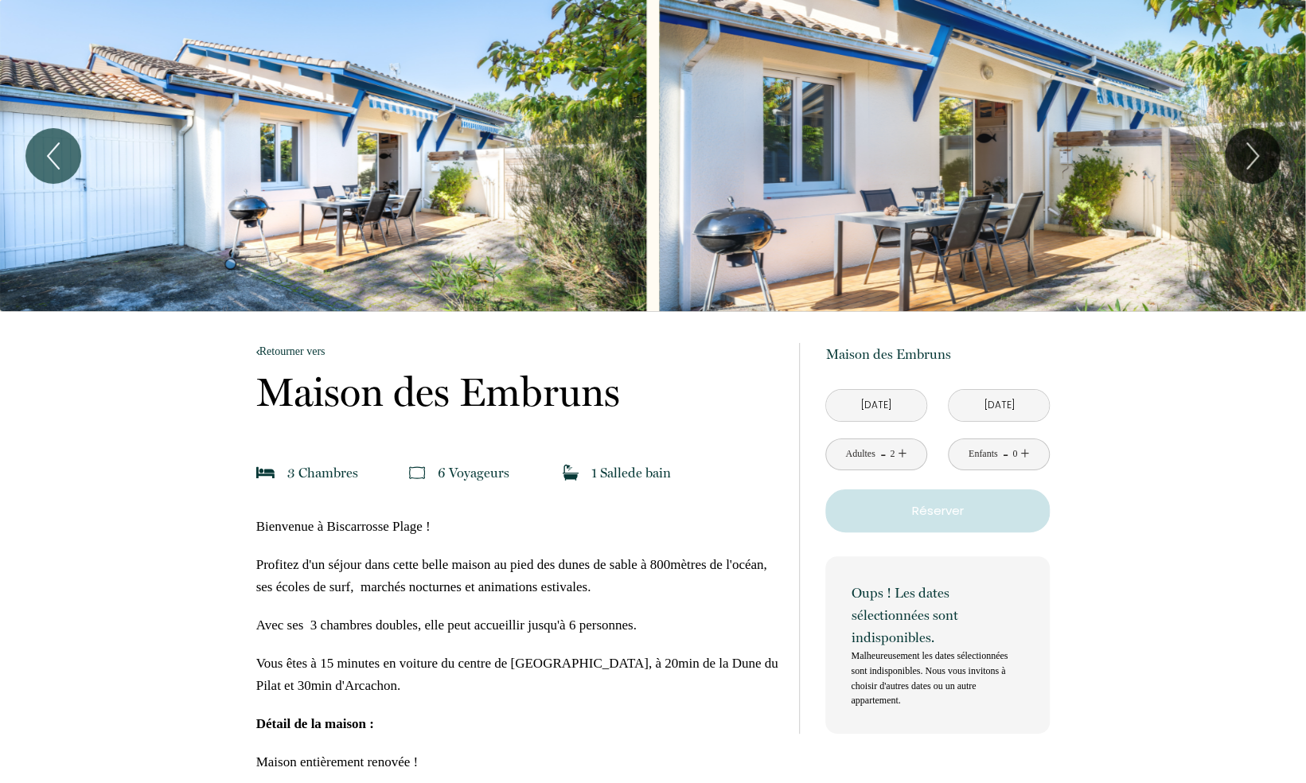
click at [998, 507] on p "Réserver" at bounding box center [937, 510] width 213 height 19
click at [912, 513] on p "Réserver" at bounding box center [937, 510] width 213 height 19
click at [884, 413] on input "[DATE]" at bounding box center [876, 405] width 100 height 31
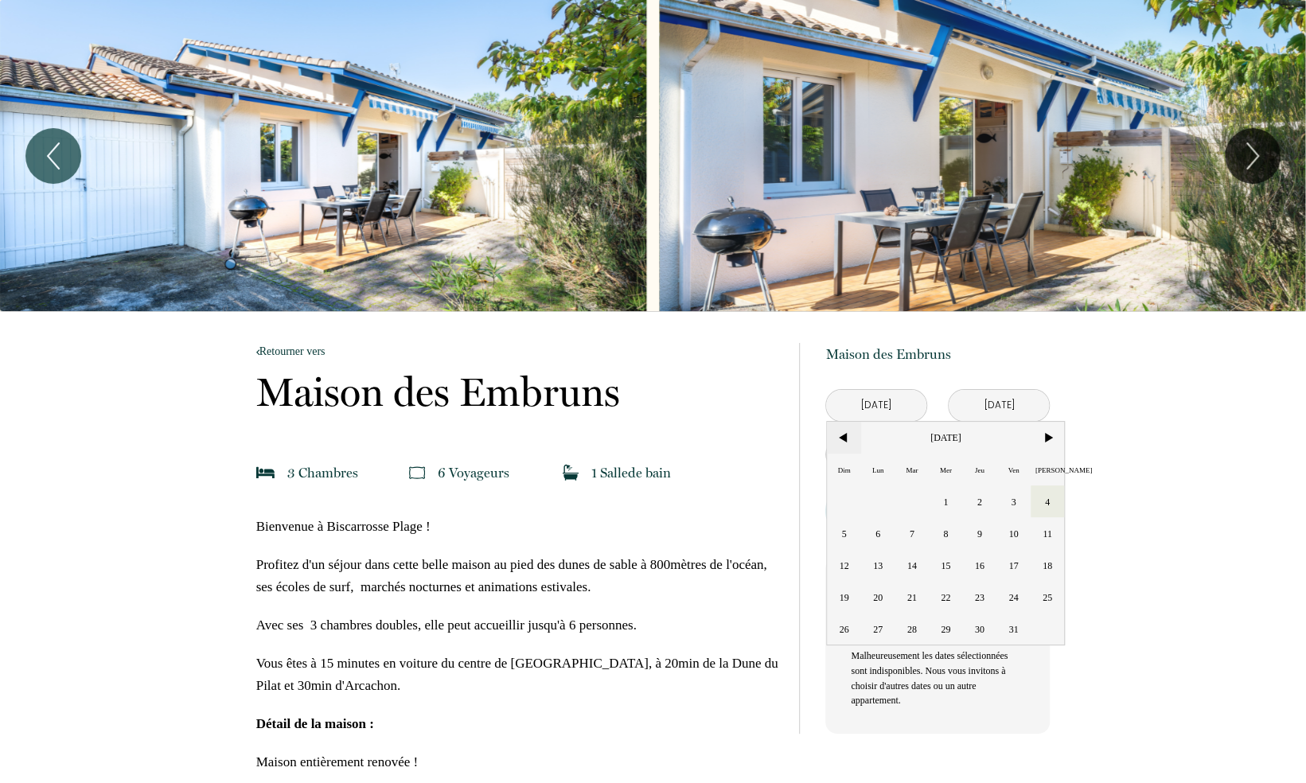
click at [847, 441] on span "<" at bounding box center [844, 438] width 34 height 32
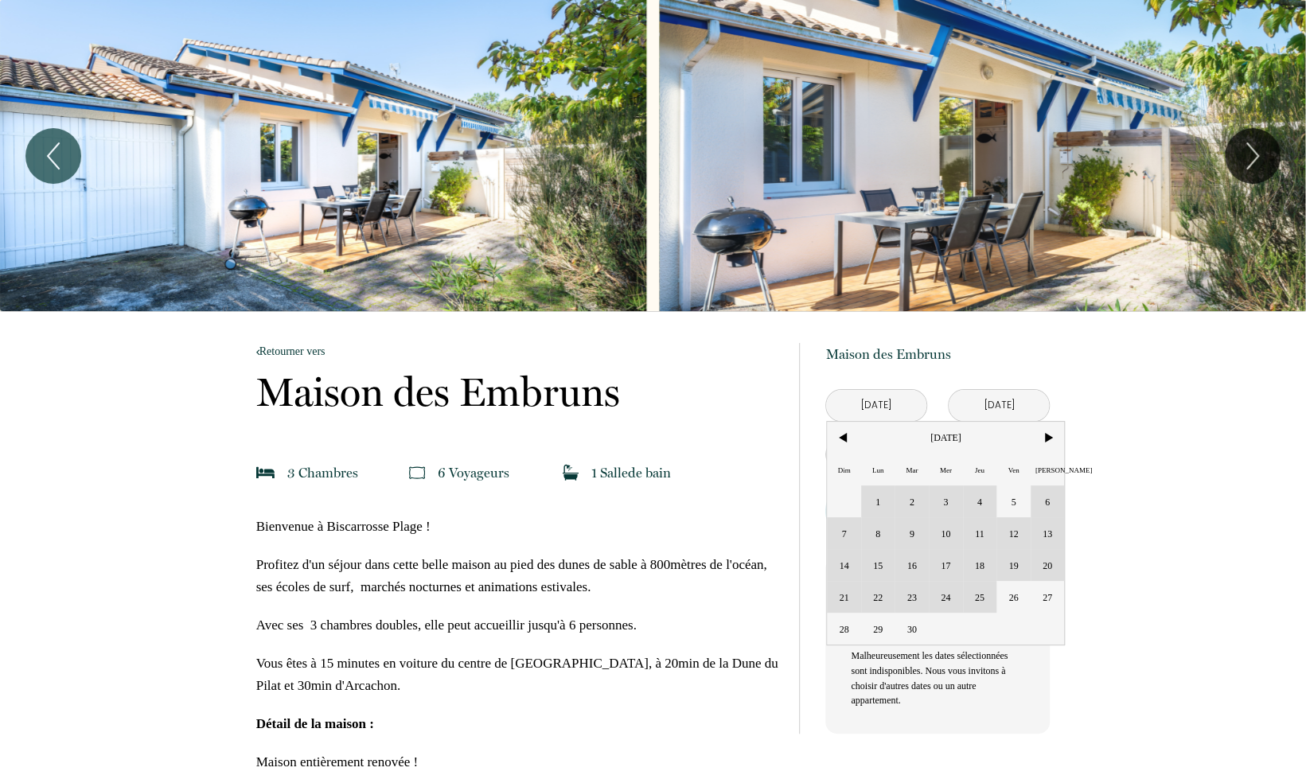
click at [1039, 497] on div "Dim Lun Mar Mer Jeu Ven Sam 1 2 3 4 5 6 7 8 9 10 11 12 13 14 15 16 17 18 19 20 …" at bounding box center [945, 533] width 237 height 223
click at [1046, 529] on div "Dim Lun Mar Mer Jeu Ven Sam 1 2 3 4 5 6 7 8 9 10 11 12 13 14 15 16 17 18 19 20 …" at bounding box center [945, 533] width 237 height 223
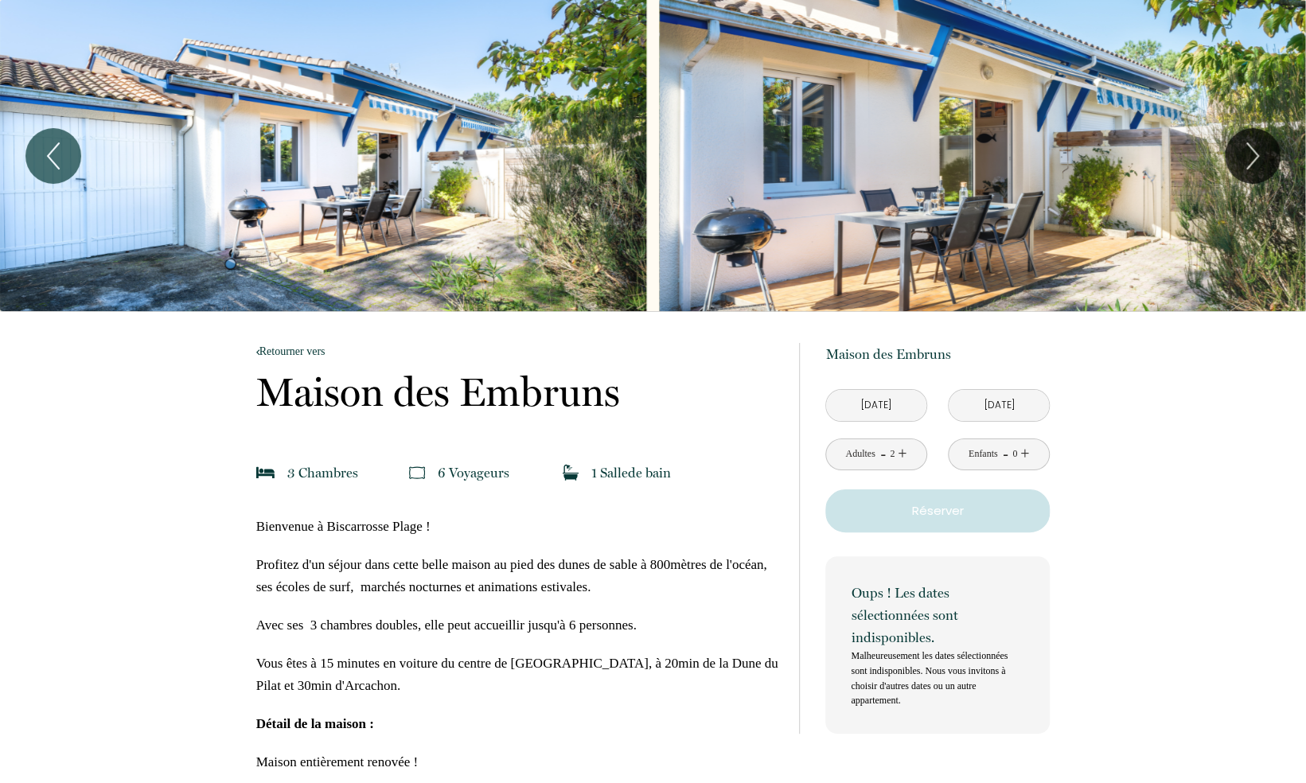
click at [965, 387] on div "à partir de 85 € Maison des Embruns [STREET_ADDRESS] [DATE] < [DATE] > Dim Lun …" at bounding box center [937, 538] width 224 height 391
click at [932, 495] on button "Réserver" at bounding box center [937, 511] width 224 height 43
click at [911, 540] on div "à partir de 85 € Maison des Embruns [STREET_ADDRESS] [DATE] < [DATE] > Dim Lun …" at bounding box center [937, 538] width 224 height 391
